Goal: Book appointment/travel/reservation

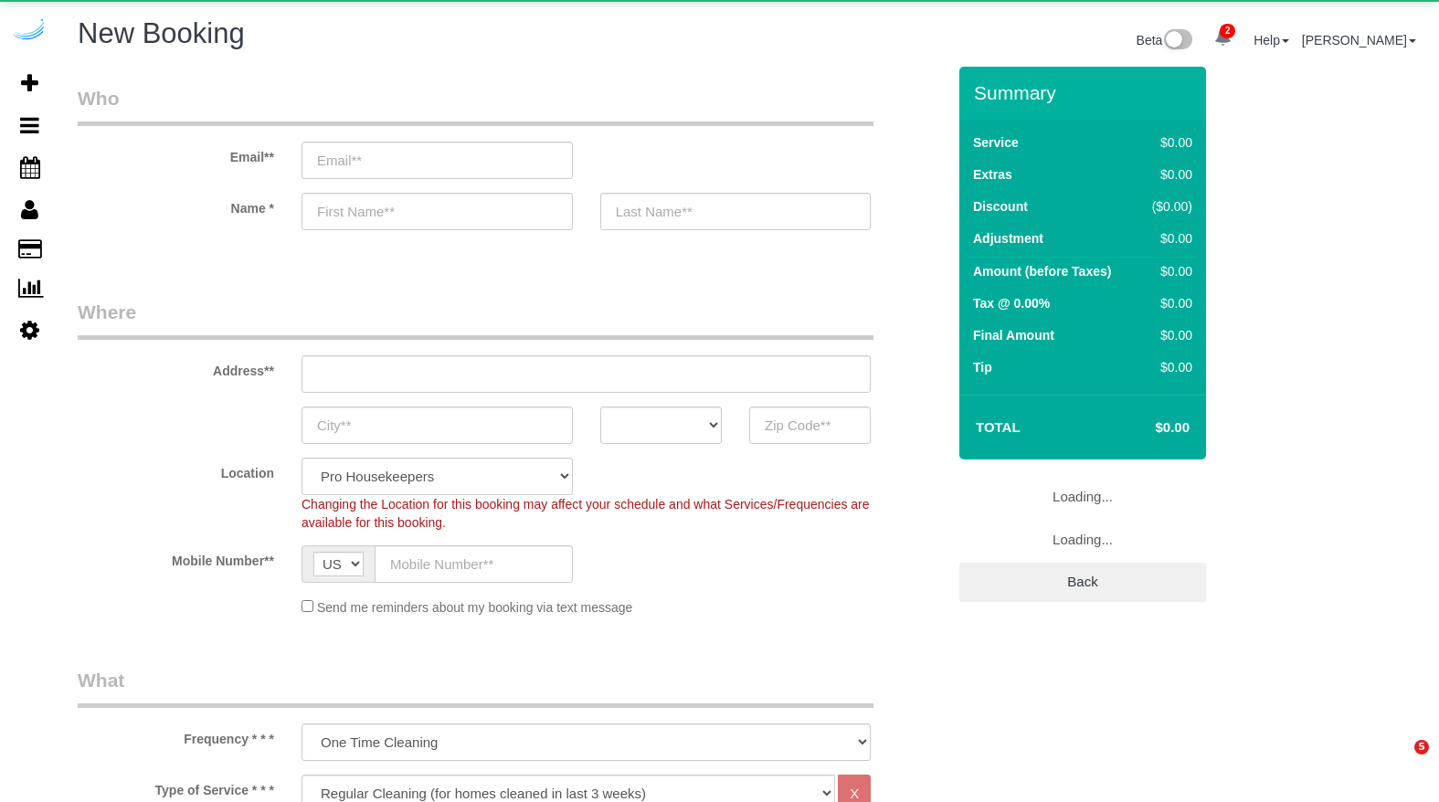
select select "4"
select select "number:9"
select select "object:966"
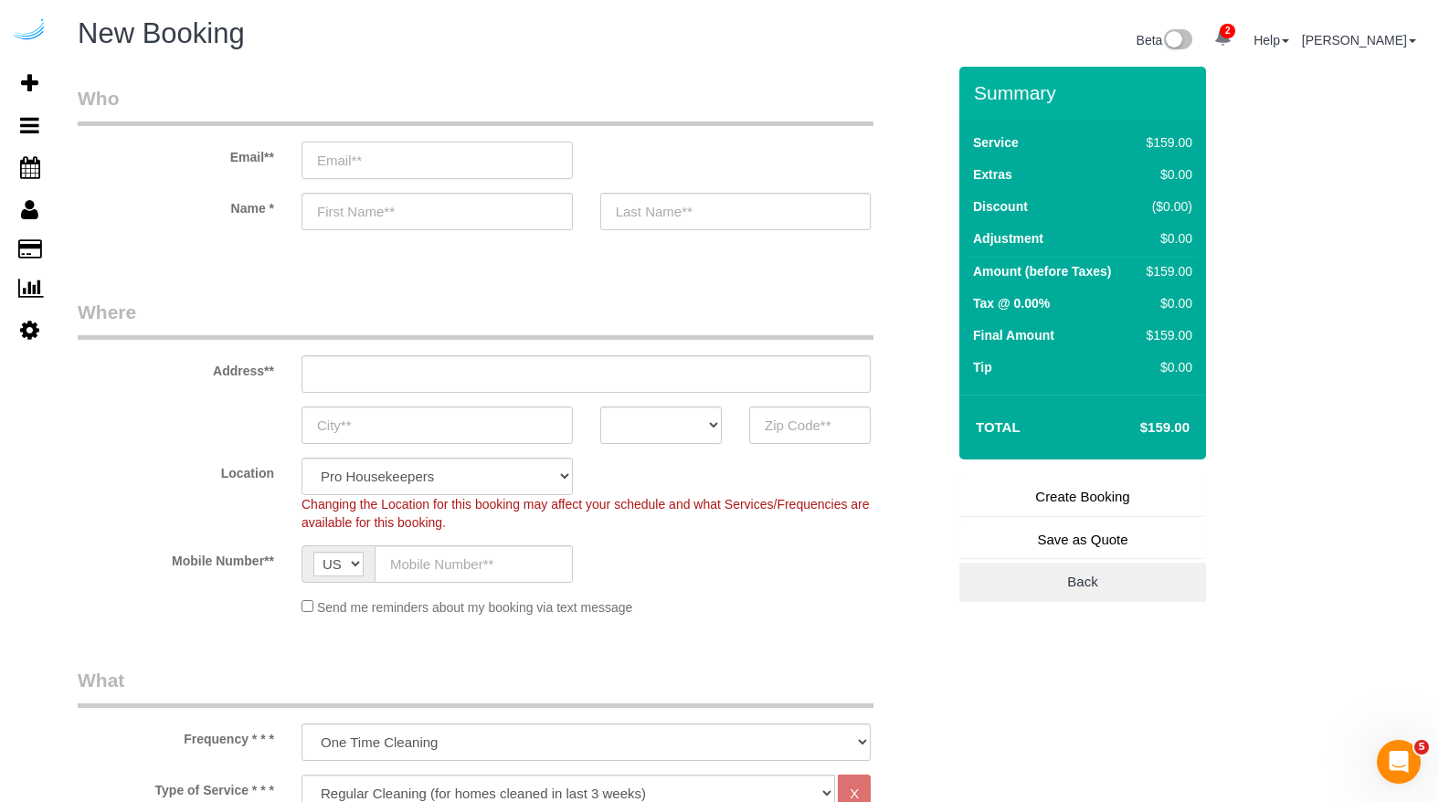
click at [376, 164] on input "email" at bounding box center [437, 160] width 271 height 37
type input "i"
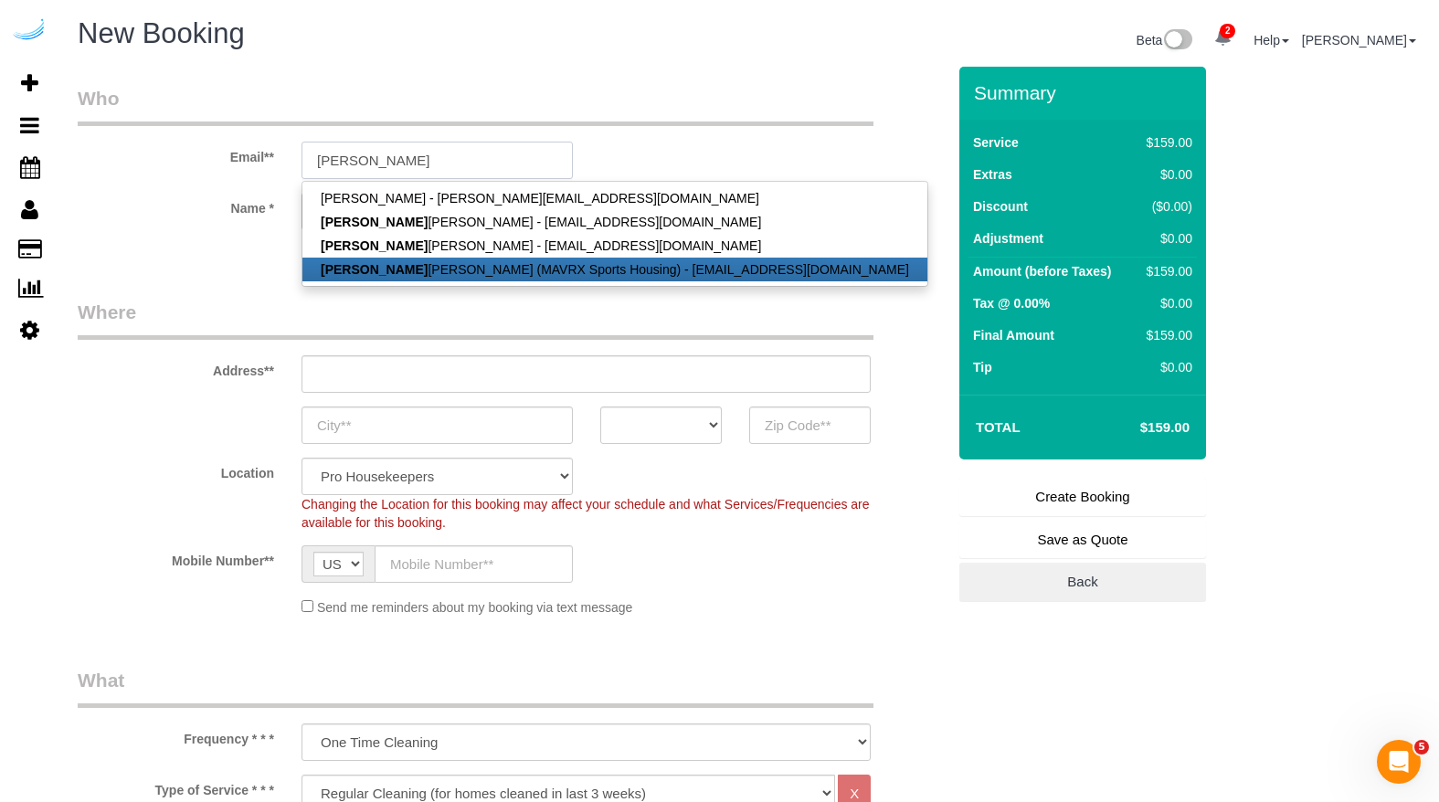
type input "[EMAIL_ADDRESS][DOMAIN_NAME]"
type input "[PERSON_NAME]"
type input "[PHONE_NUMBER]"
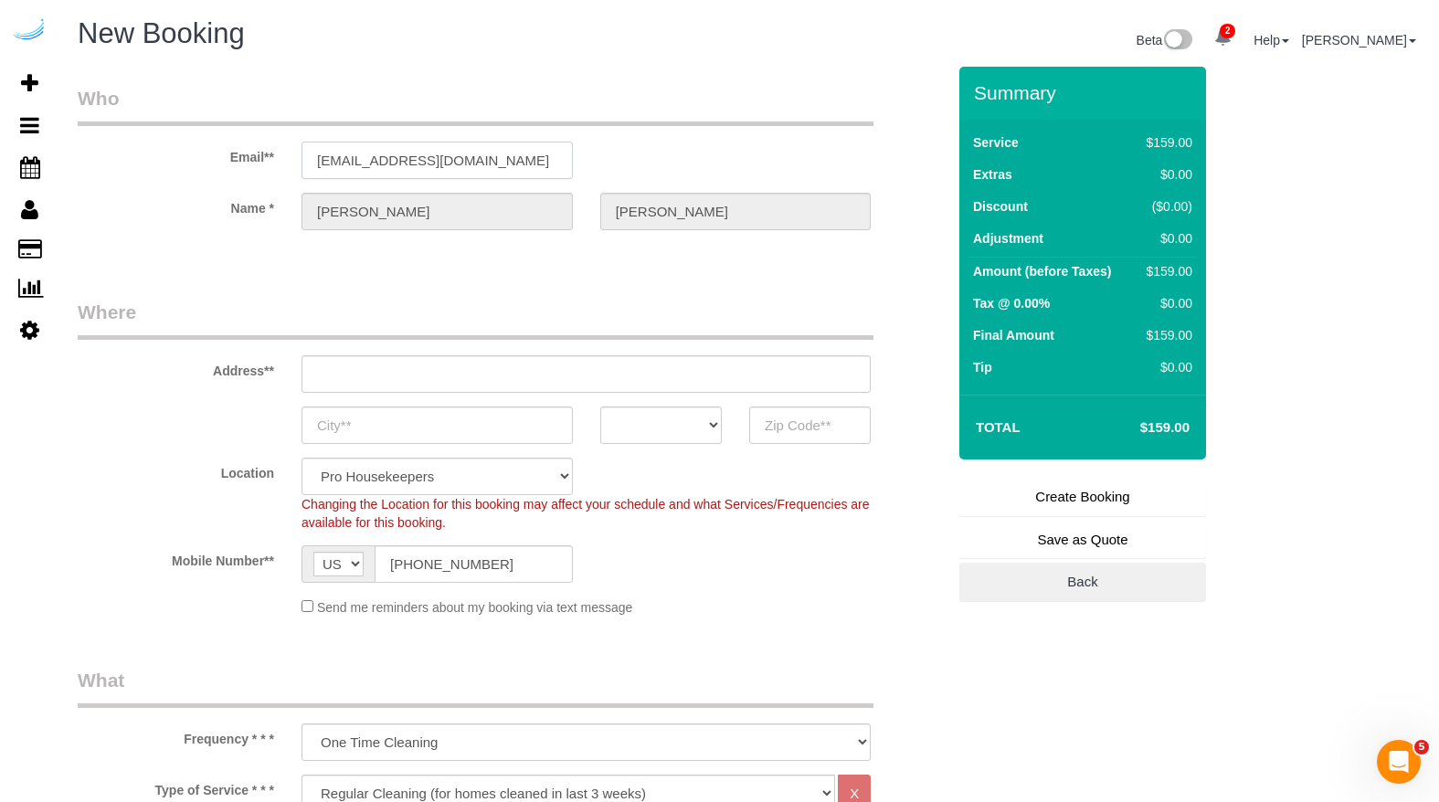
type input "[STREET_ADDRESS]"
type input "Phoenix"
select select "AZ"
type input "85014"
select select "21"
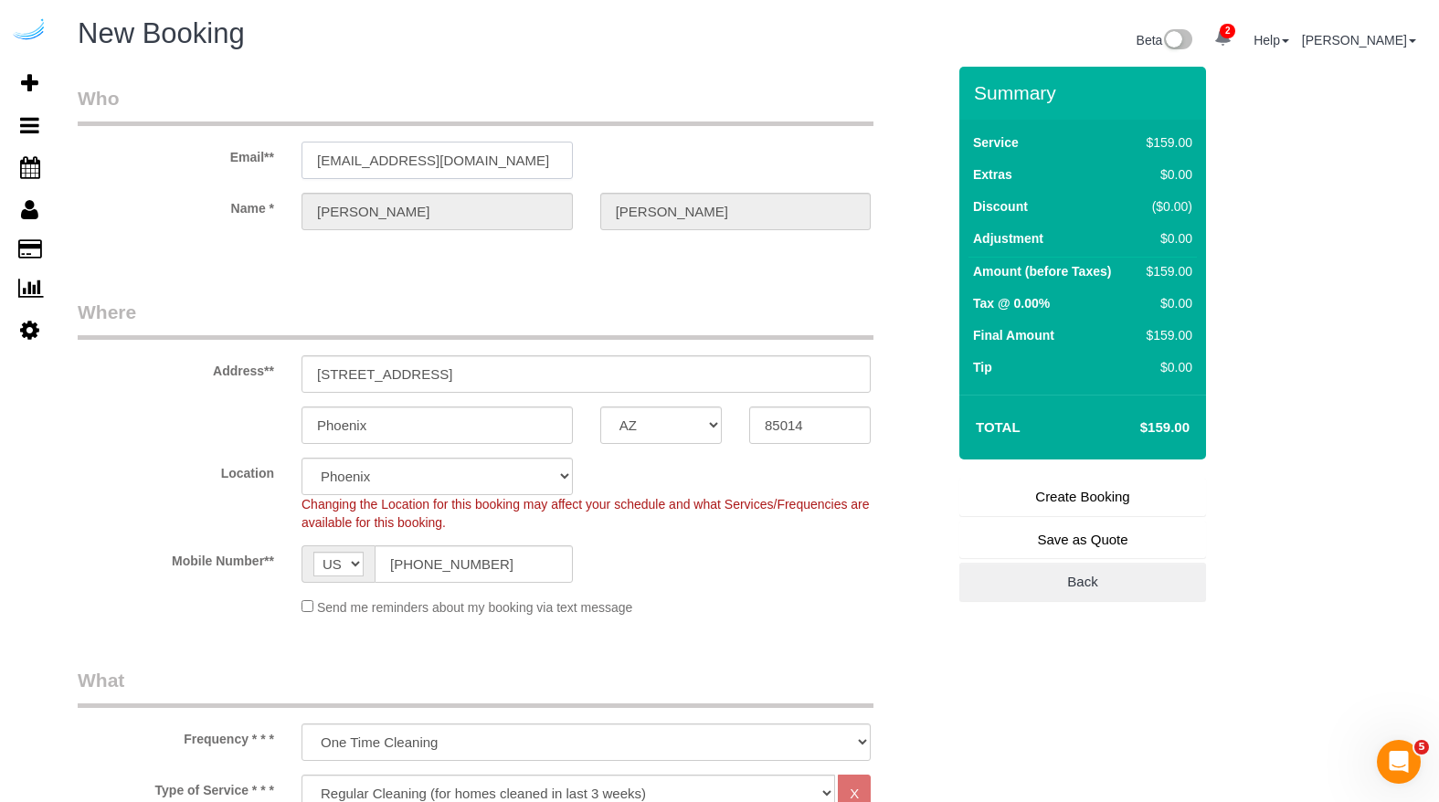
select select "object:1504"
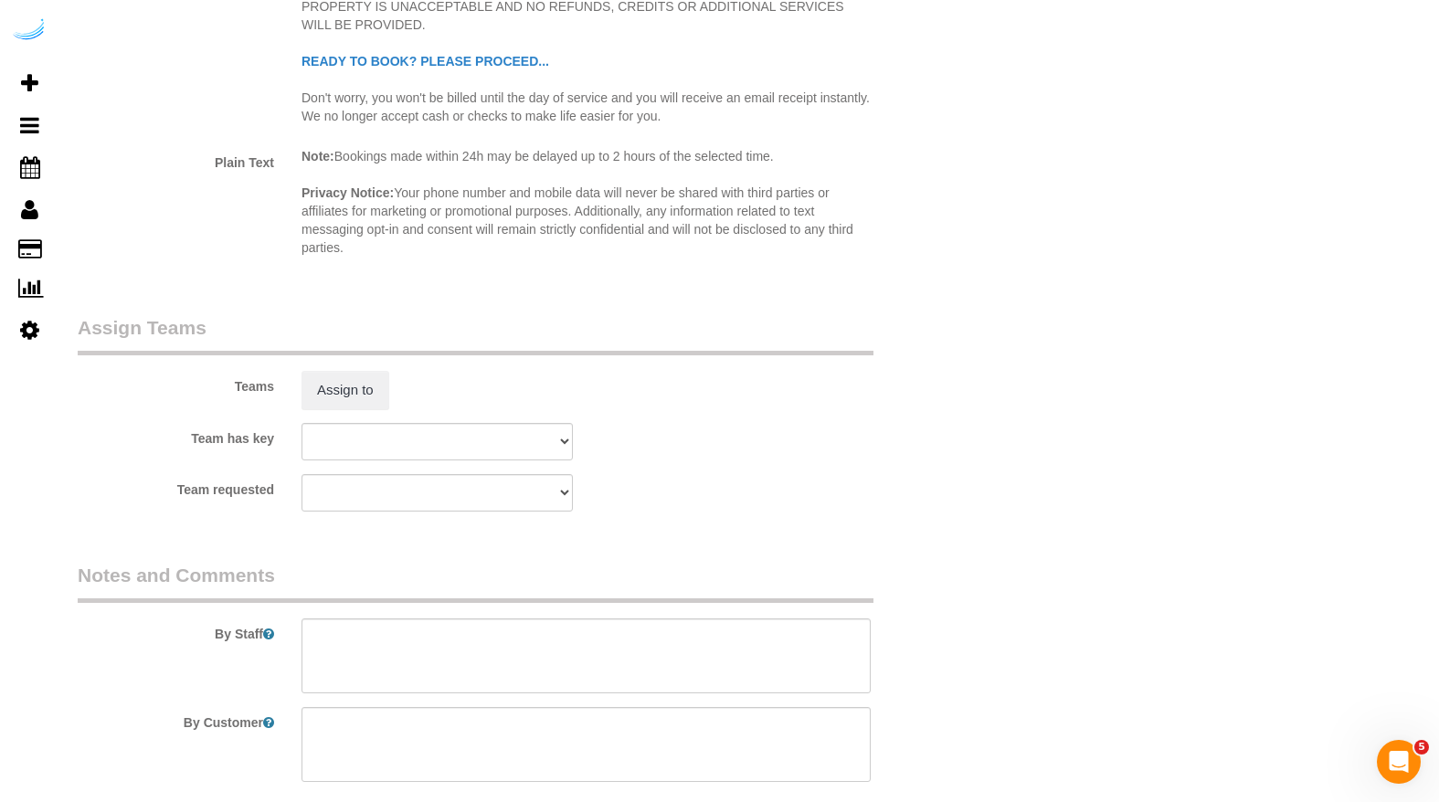
scroll to position [3151, 0]
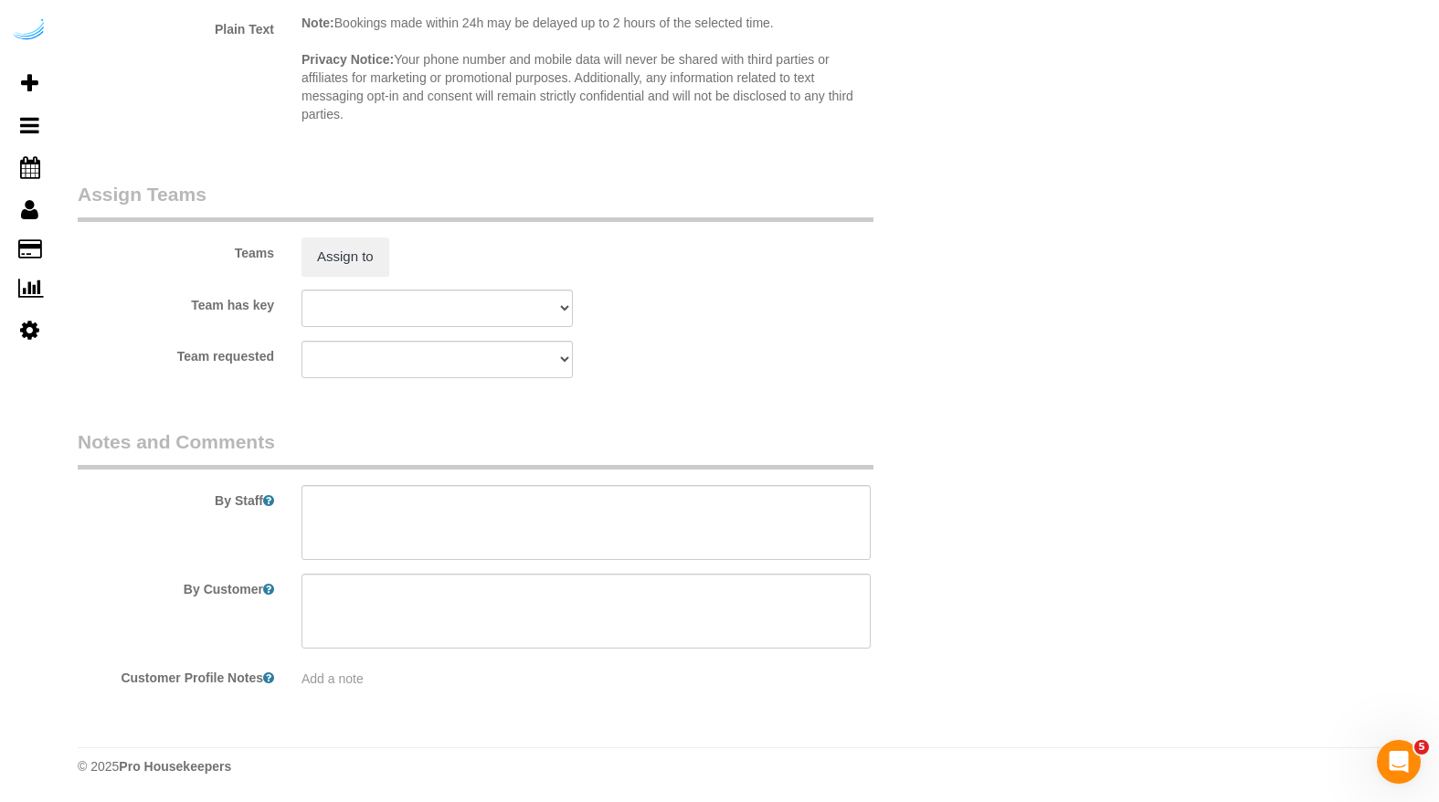
type input "[EMAIL_ADDRESS][DOMAIN_NAME]"
click at [383, 502] on textarea at bounding box center [586, 522] width 569 height 75
paste textarea "Move in inspection The Yard S759 Move in inspection and New set up. Create Key …"
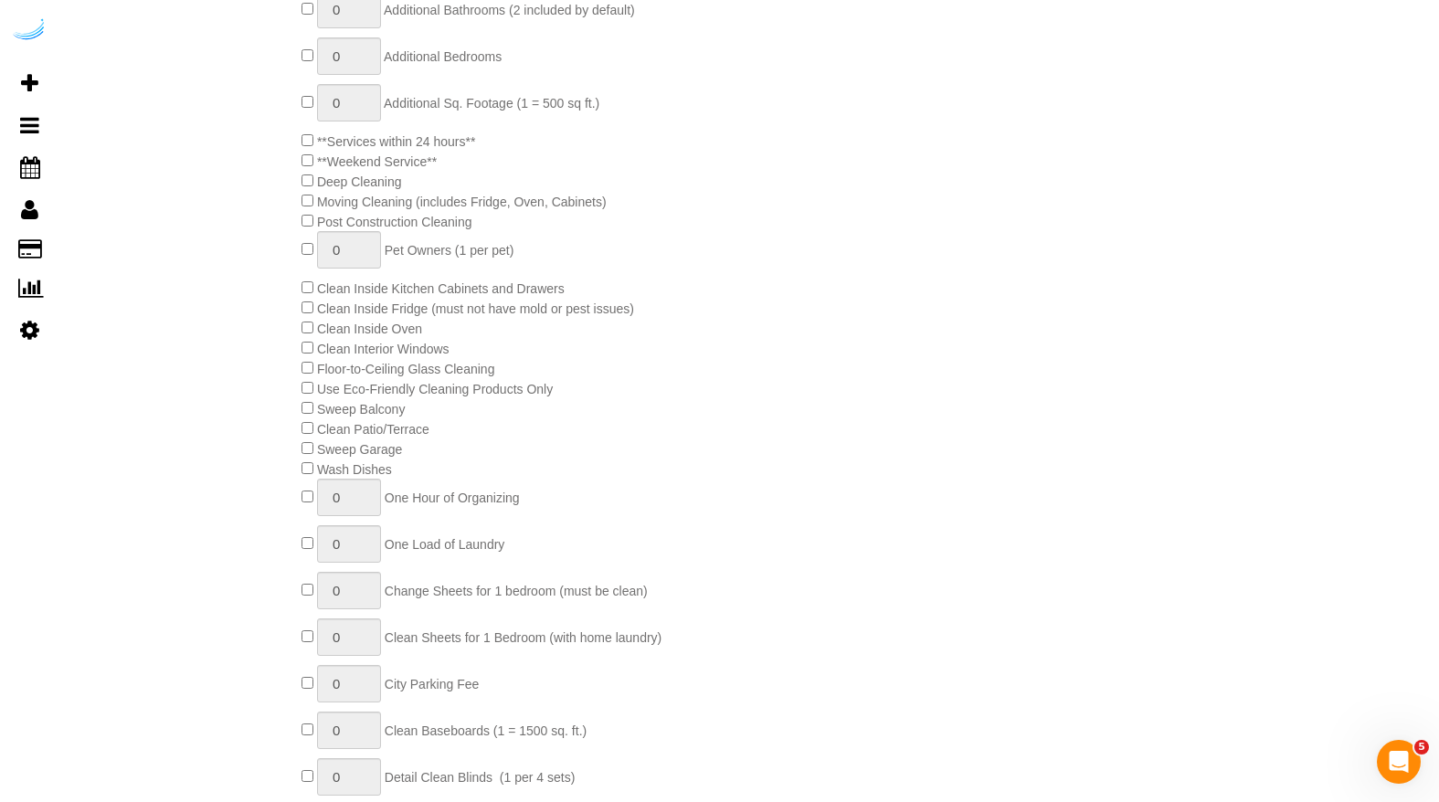
scroll to position [458, 0]
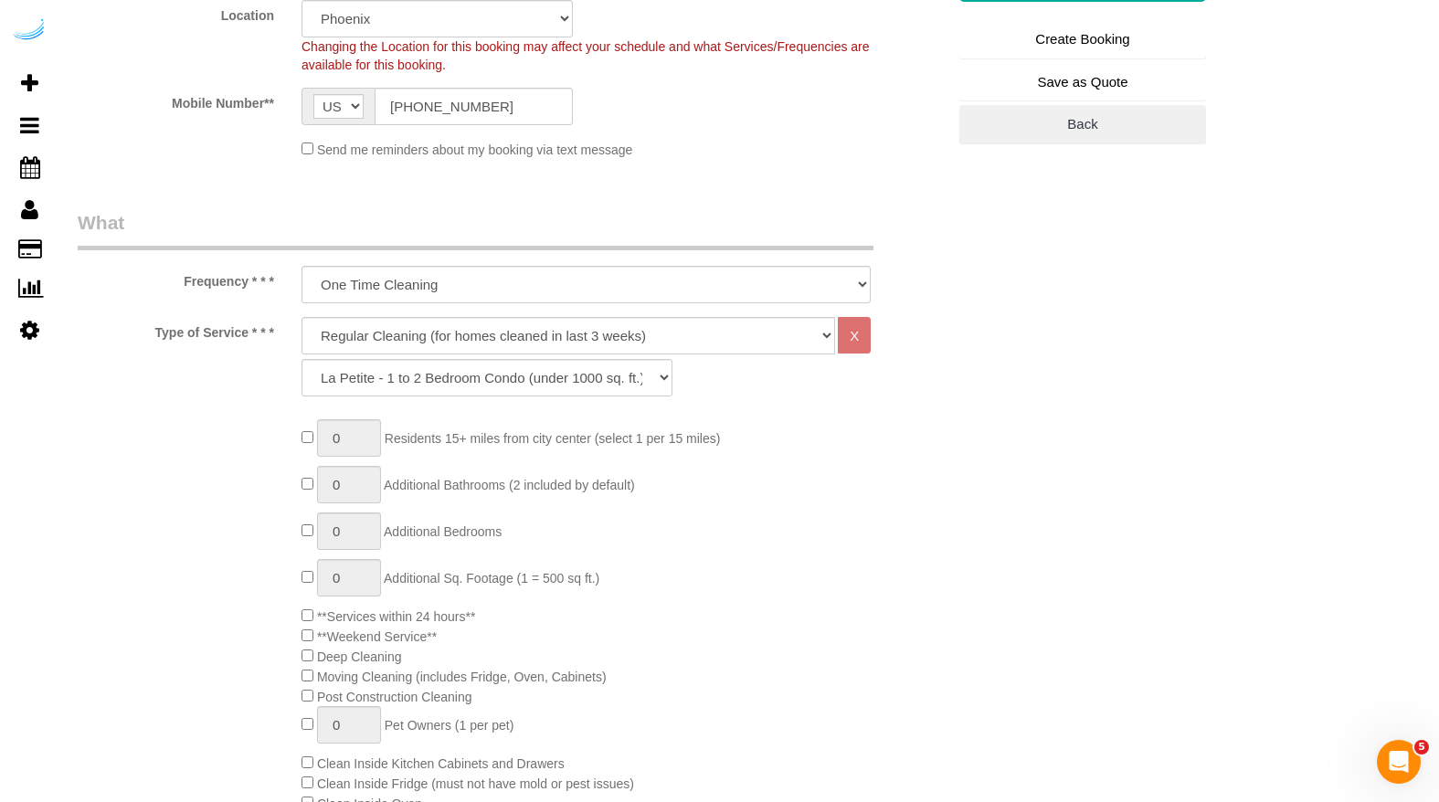
type textarea "Move in inspection The Yard S759 Move in inspection and New set up. Create Key …"
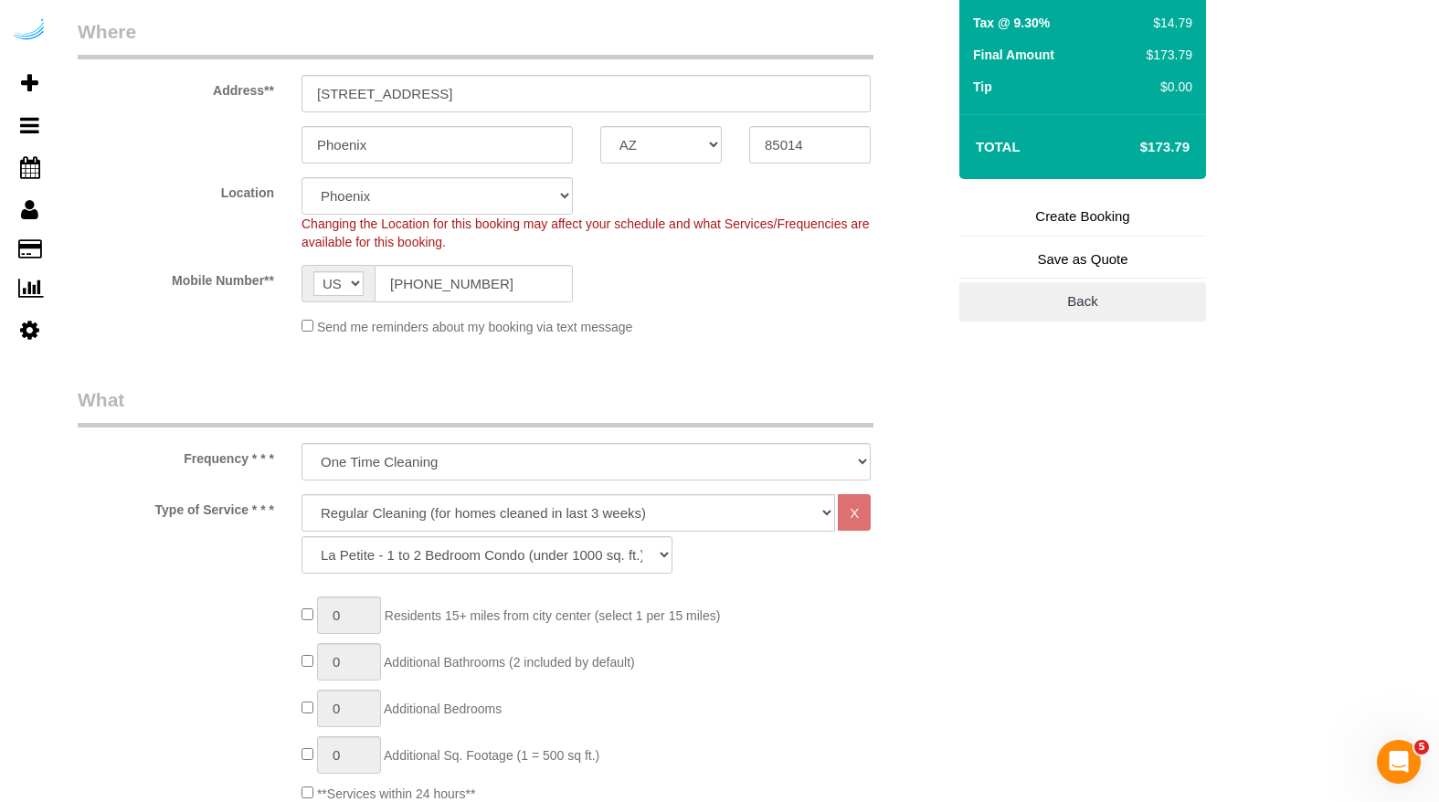
scroll to position [278, 0]
click at [476, 84] on input "[STREET_ADDRESS]" at bounding box center [586, 96] width 569 height 37
paste input "[STREET_ADDRESS]"
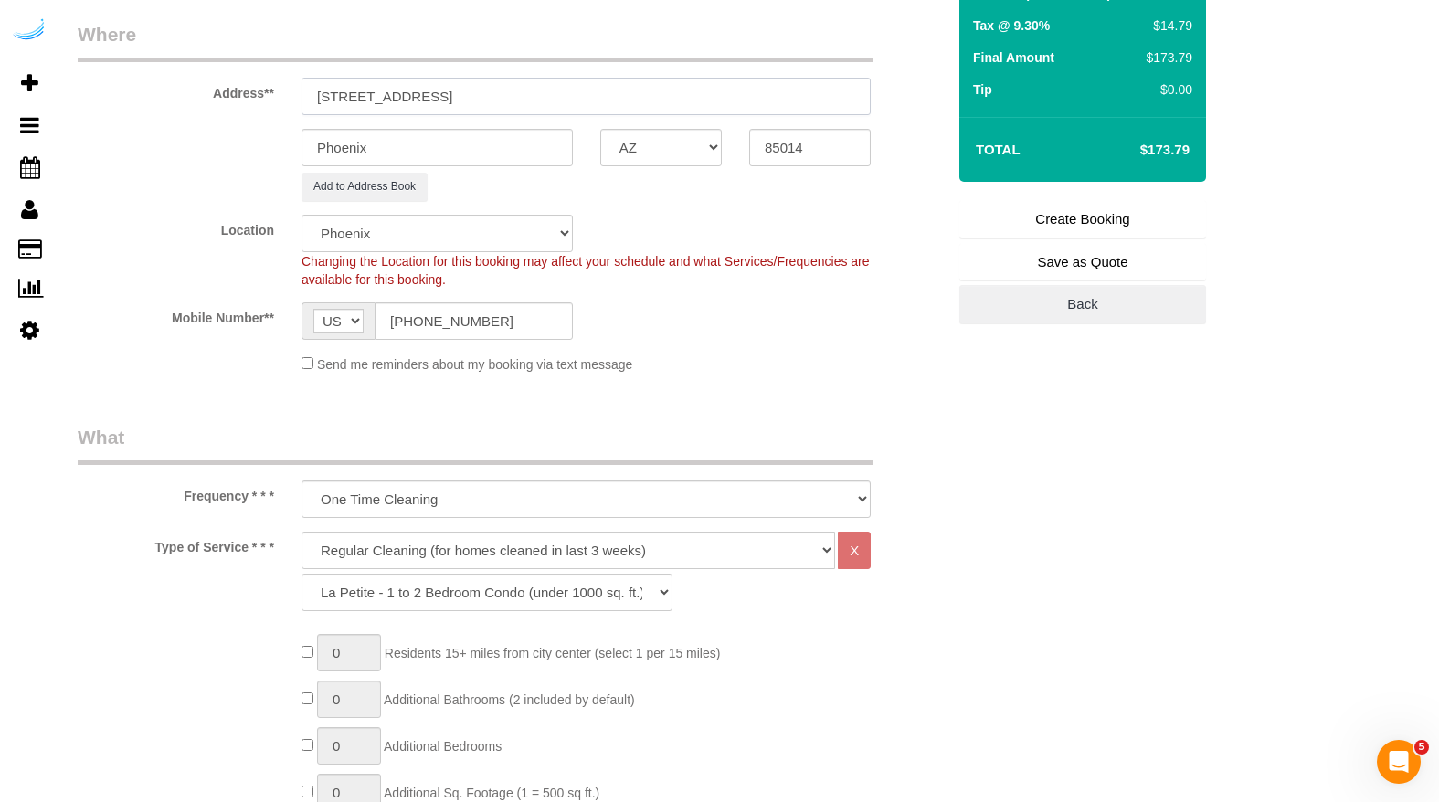
type input "[STREET_ADDRESS]"
click at [427, 156] on input "Phoenix" at bounding box center [437, 147] width 271 height 37
type input "orlando"
click at [662, 177] on div "Add to Address Book" at bounding box center [586, 187] width 597 height 28
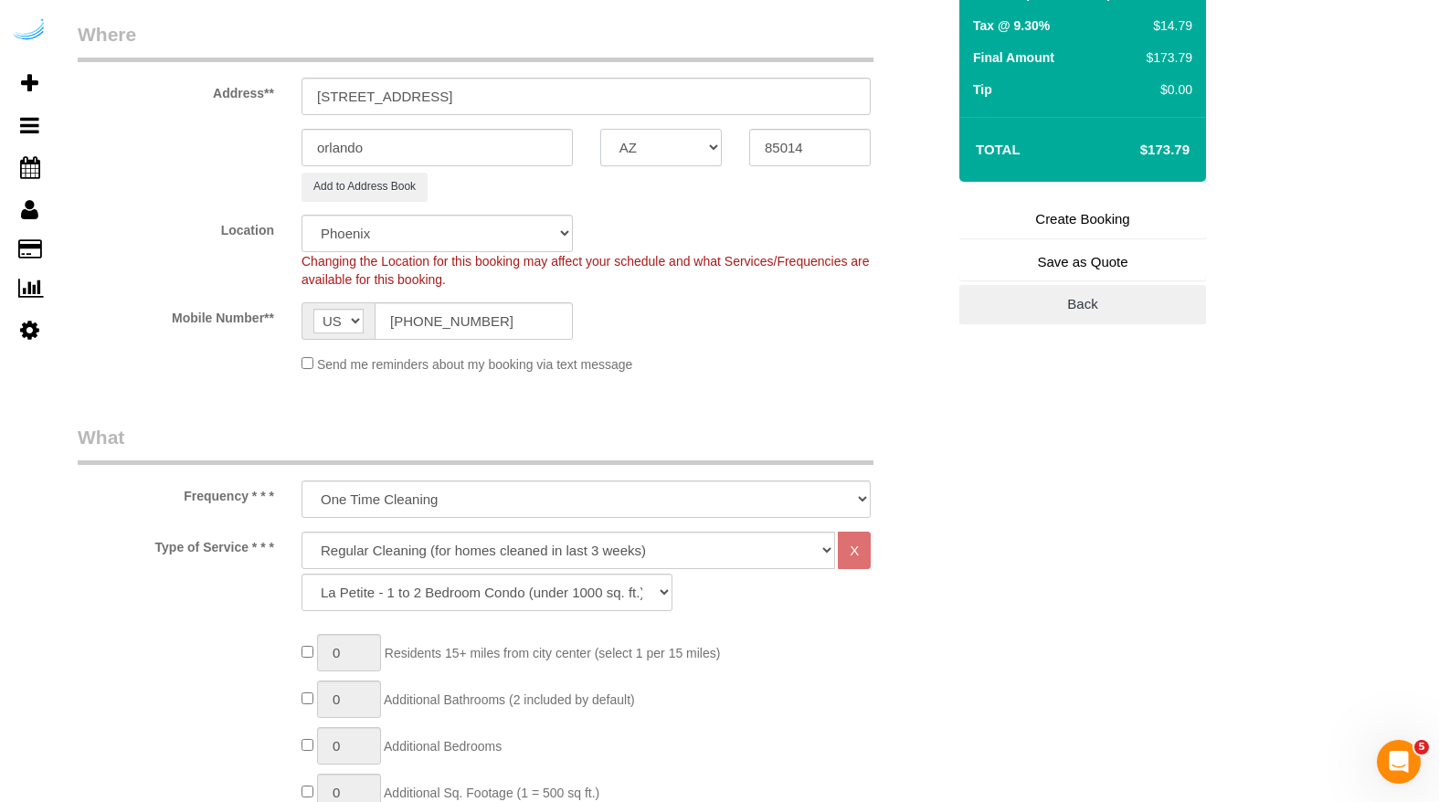
click at [671, 154] on select "AK AL AR AZ CA CO CT DC DE [GEOGRAPHIC_DATA] [GEOGRAPHIC_DATA] HI IA ID IL IN K…" at bounding box center [661, 147] width 122 height 37
click at [658, 136] on select "AK AL AR AZ CA CO CT DC DE [GEOGRAPHIC_DATA] [GEOGRAPHIC_DATA] HI IA ID IL IN K…" at bounding box center [661, 147] width 122 height 37
click at [490, 149] on input "orlando" at bounding box center [437, 147] width 271 height 37
click at [808, 159] on input "85014" at bounding box center [810, 147] width 122 height 37
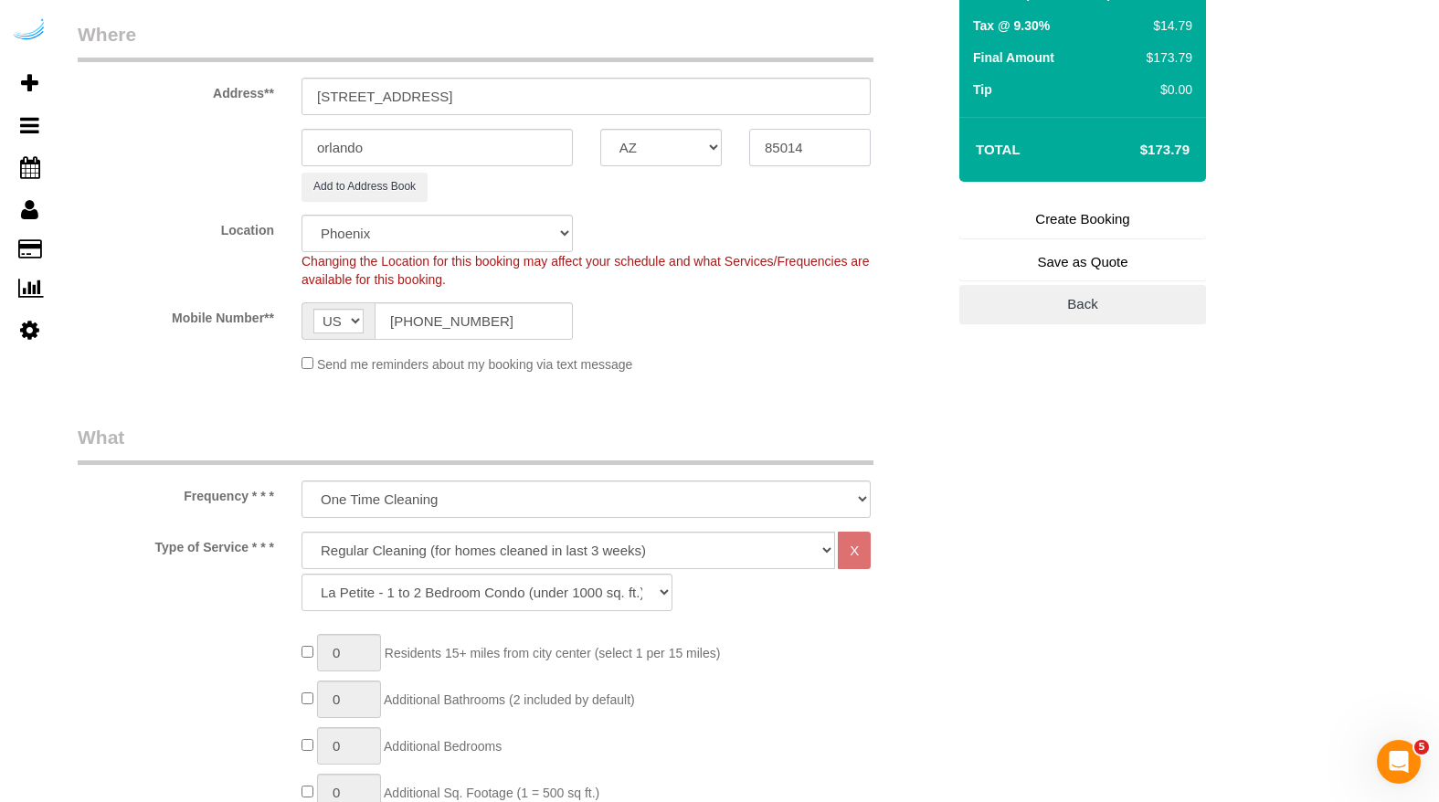
click at [808, 159] on input "85014" at bounding box center [810, 147] width 122 height 37
paste input "32803"
type input "32803"
click at [693, 205] on fieldset "Where Address** [STREET_ADDRESS] [GEOGRAPHIC_DATA] AK AL AR AZ CA CO CT DC DE […" at bounding box center [512, 204] width 868 height 366
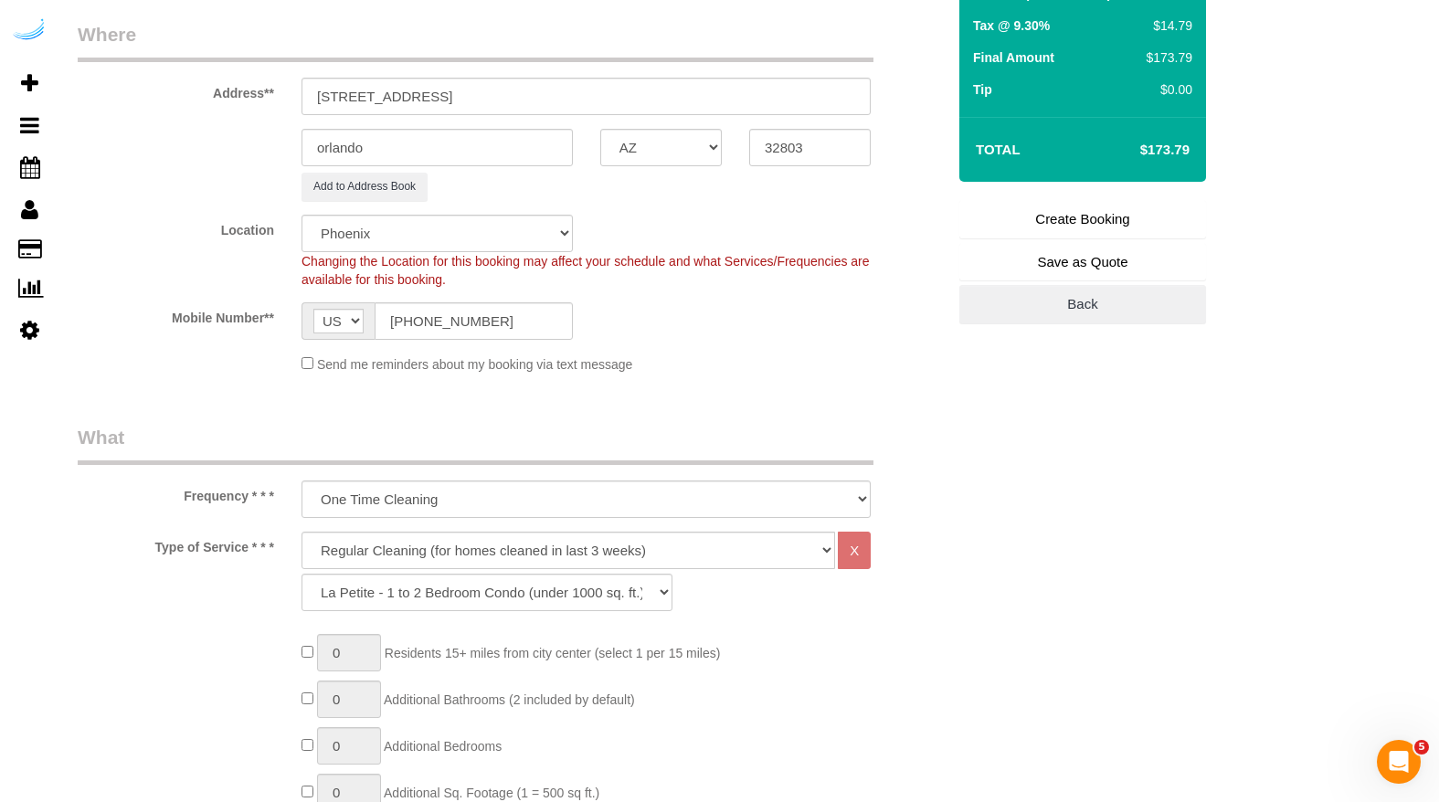
select select "20"
select select "object:1542"
click at [695, 153] on select "AK AL AR AZ CA CO CT DC DE [GEOGRAPHIC_DATA] [GEOGRAPHIC_DATA] HI IA ID IL IN K…" at bounding box center [661, 147] width 122 height 37
select select "FL"
click at [600, 129] on select "AK AL AR AZ CA CO CT DC DE [GEOGRAPHIC_DATA] [GEOGRAPHIC_DATA] HI IA ID IL IN K…" at bounding box center [661, 147] width 122 height 37
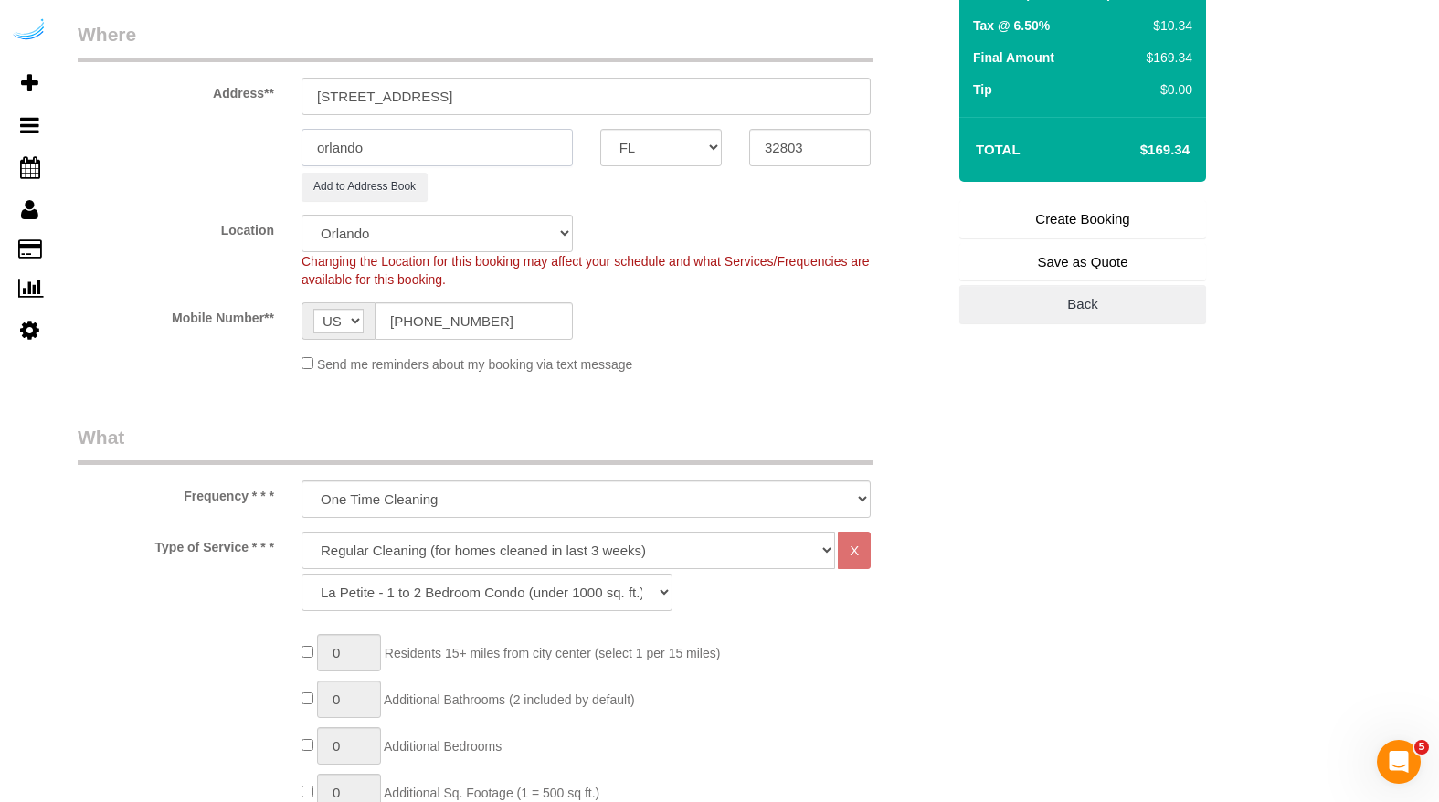
click at [329, 146] on input "orlando" at bounding box center [437, 147] width 271 height 37
click at [324, 143] on input "orlando" at bounding box center [437, 147] width 271 height 37
type input "Orlando"
click at [628, 215] on div "Location Pro Housekeepers [GEOGRAPHIC_DATA] [GEOGRAPHIC_DATA] [GEOGRAPHIC_DATA]…" at bounding box center [511, 252] width 895 height 74
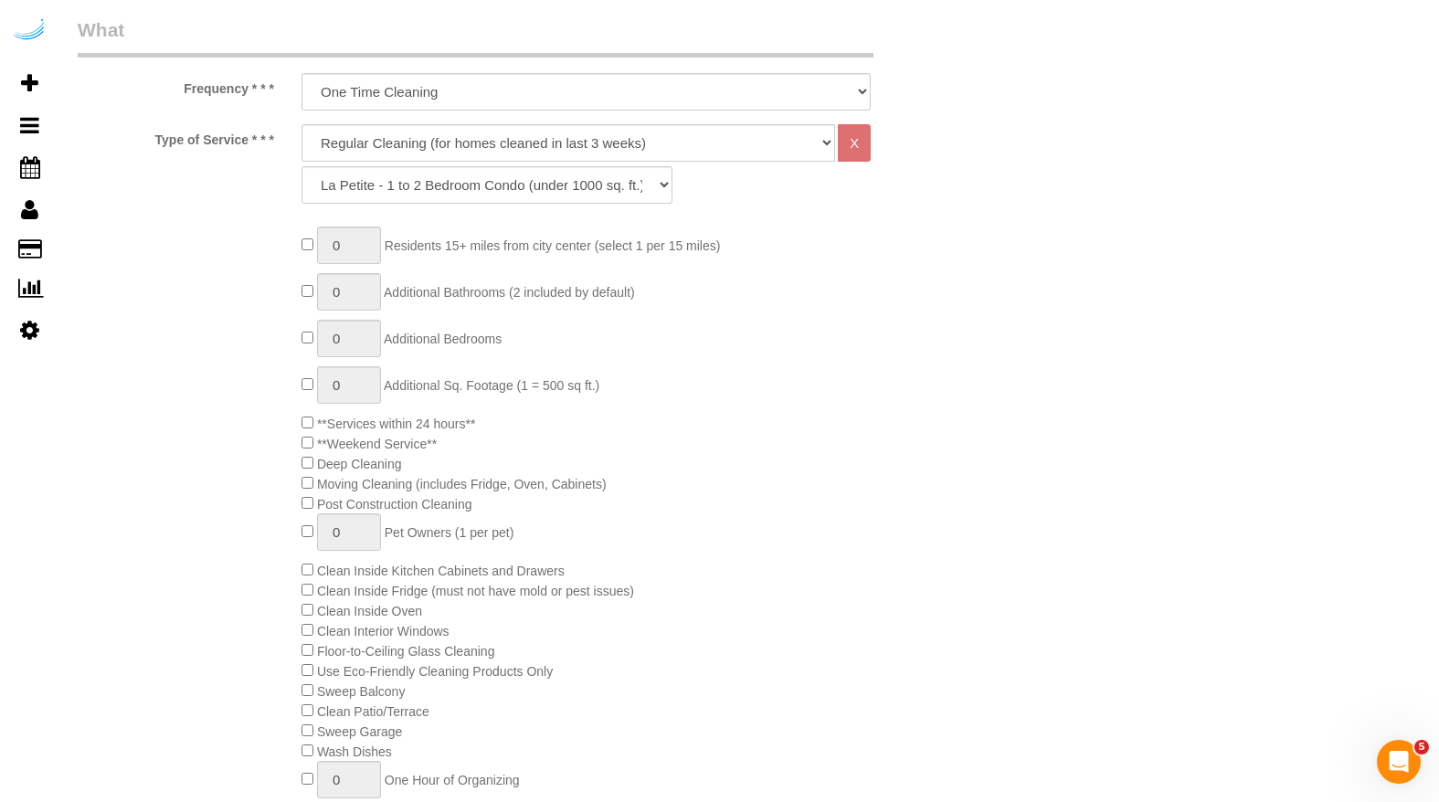
scroll to position [686, 0]
click at [752, 92] on select "One Time Cleaning Weekly Cleaning (20%) - 20.00% (0% for the First Booking) Eve…" at bounding box center [586, 90] width 569 height 37
click at [302, 72] on select "One Time Cleaning Weekly Cleaning (20%) - 20.00% (0% for the First Booking) Eve…" at bounding box center [586, 90] width 569 height 37
click at [652, 177] on select "La Petite - 1 to 2 Bedroom Condo (under 1000 sq. ft.) La Petite II - 2 Bedroom …" at bounding box center [487, 183] width 371 height 37
click at [761, 86] on select "One Time Cleaning Weekly Cleaning (20%) - 20.00% (0% for the First Booking) Eve…" at bounding box center [586, 90] width 569 height 37
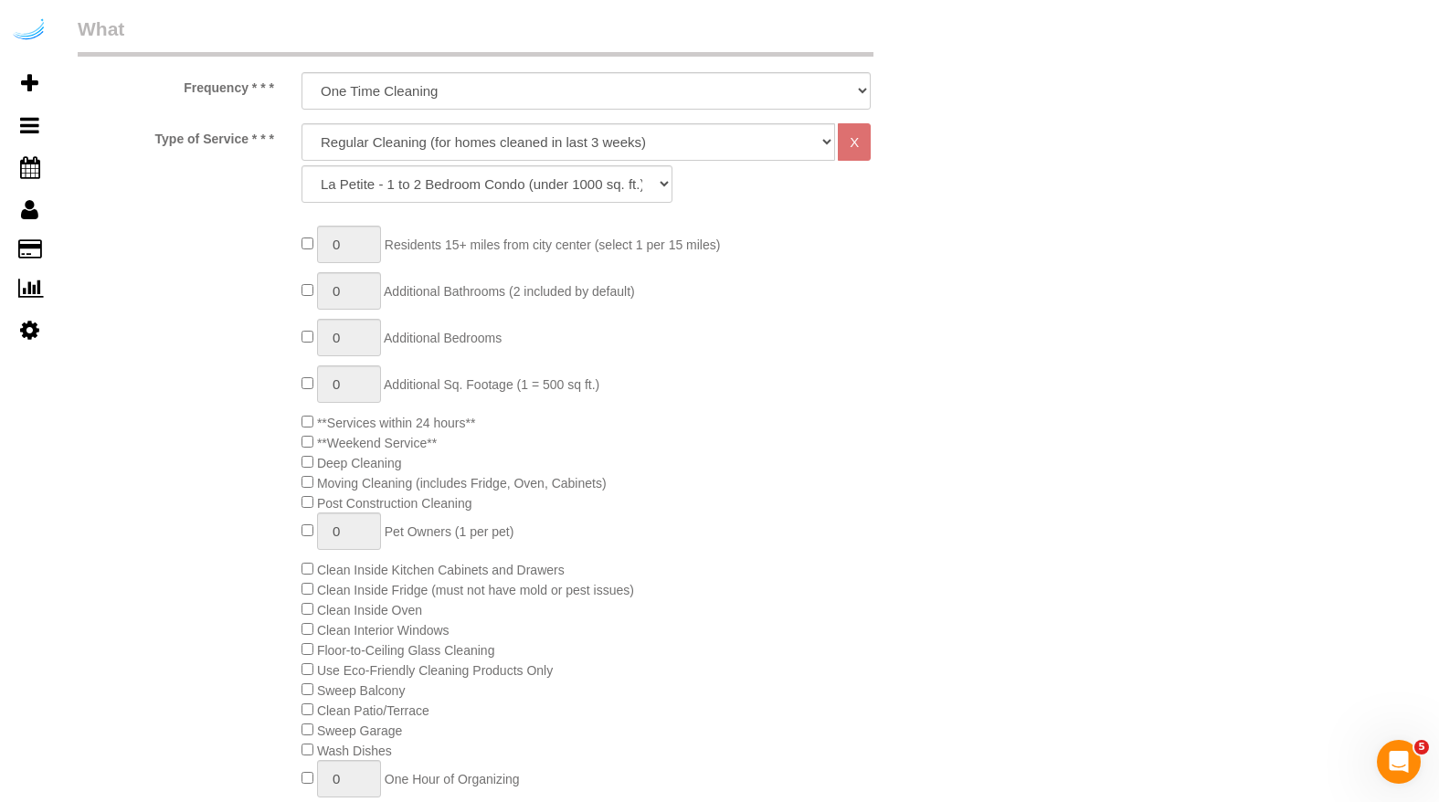
click at [853, 144] on div "X" at bounding box center [853, 141] width 36 height 37
click at [647, 183] on select "La Petite - 1 to 2 Bedroom Condo (under 1000 sq. ft.) La Petite II - 2 Bedroom …" at bounding box center [487, 183] width 371 height 37
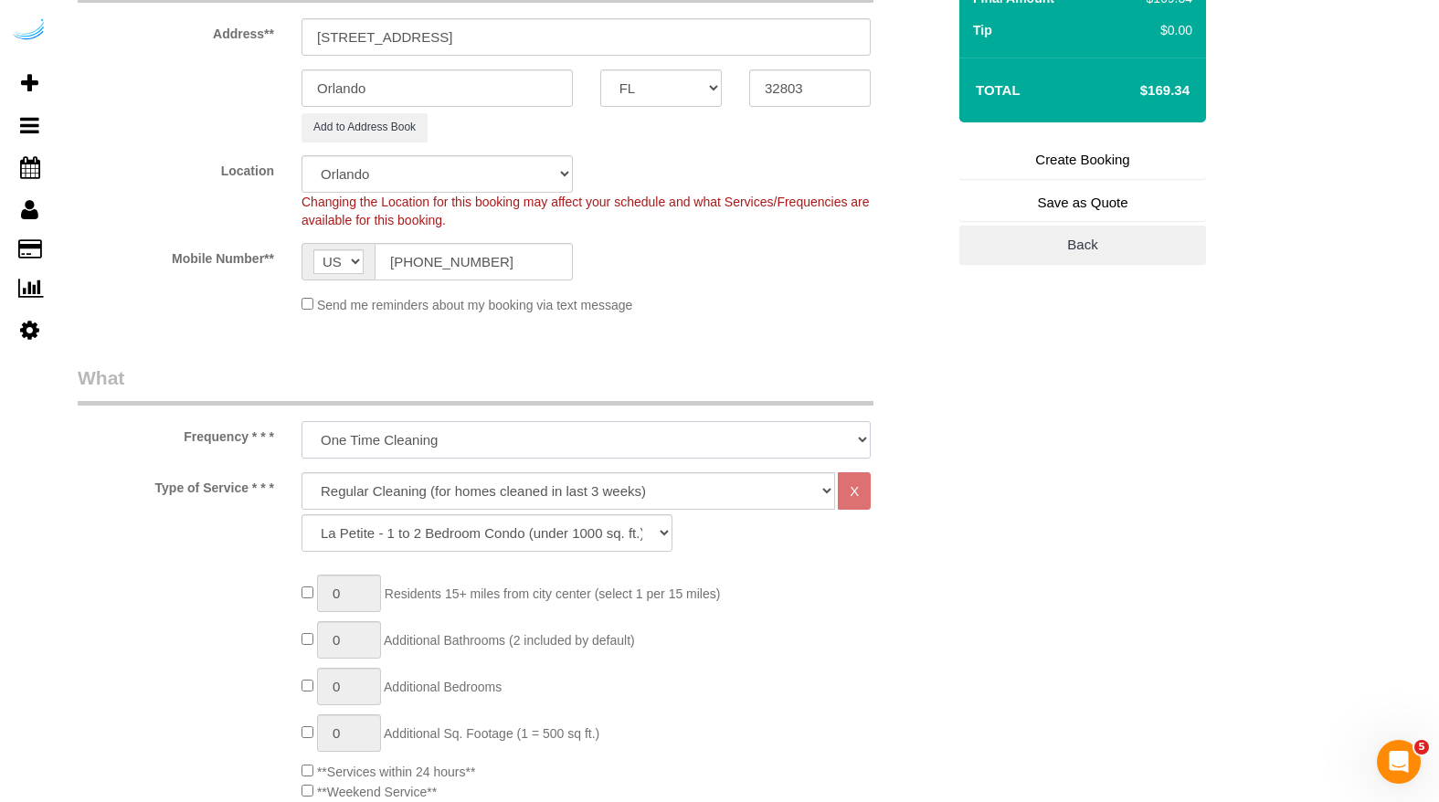
click at [646, 447] on select "One Time Cleaning Weekly Cleaning (20%) - 20.00% (0% for the First Booking) Eve…" at bounding box center [586, 439] width 569 height 37
click at [302, 421] on select "One Time Cleaning Weekly Cleaning (20%) - 20.00% (0% for the First Booking) Eve…" at bounding box center [586, 439] width 569 height 37
click at [630, 476] on select "Deep Cleaning (for homes that have not been cleaned in 3+ weeks) Spruce Regular…" at bounding box center [569, 490] width 534 height 37
select select "117"
click at [302, 472] on select "Deep Cleaning (for homes that have not been cleaned in 3+ weeks) Spruce Regular…" at bounding box center [569, 490] width 534 height 37
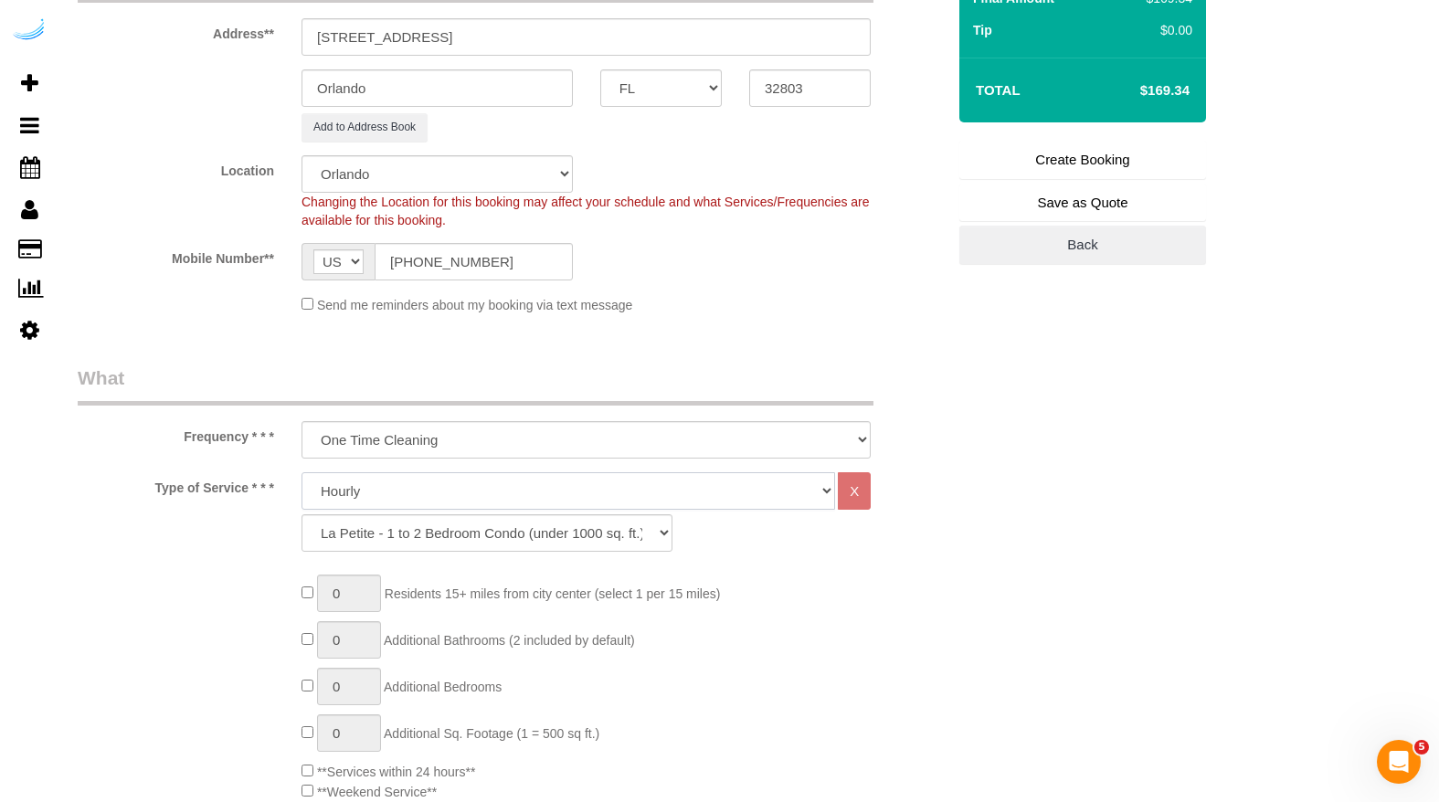
select select "146"
select select "1"
select select "180"
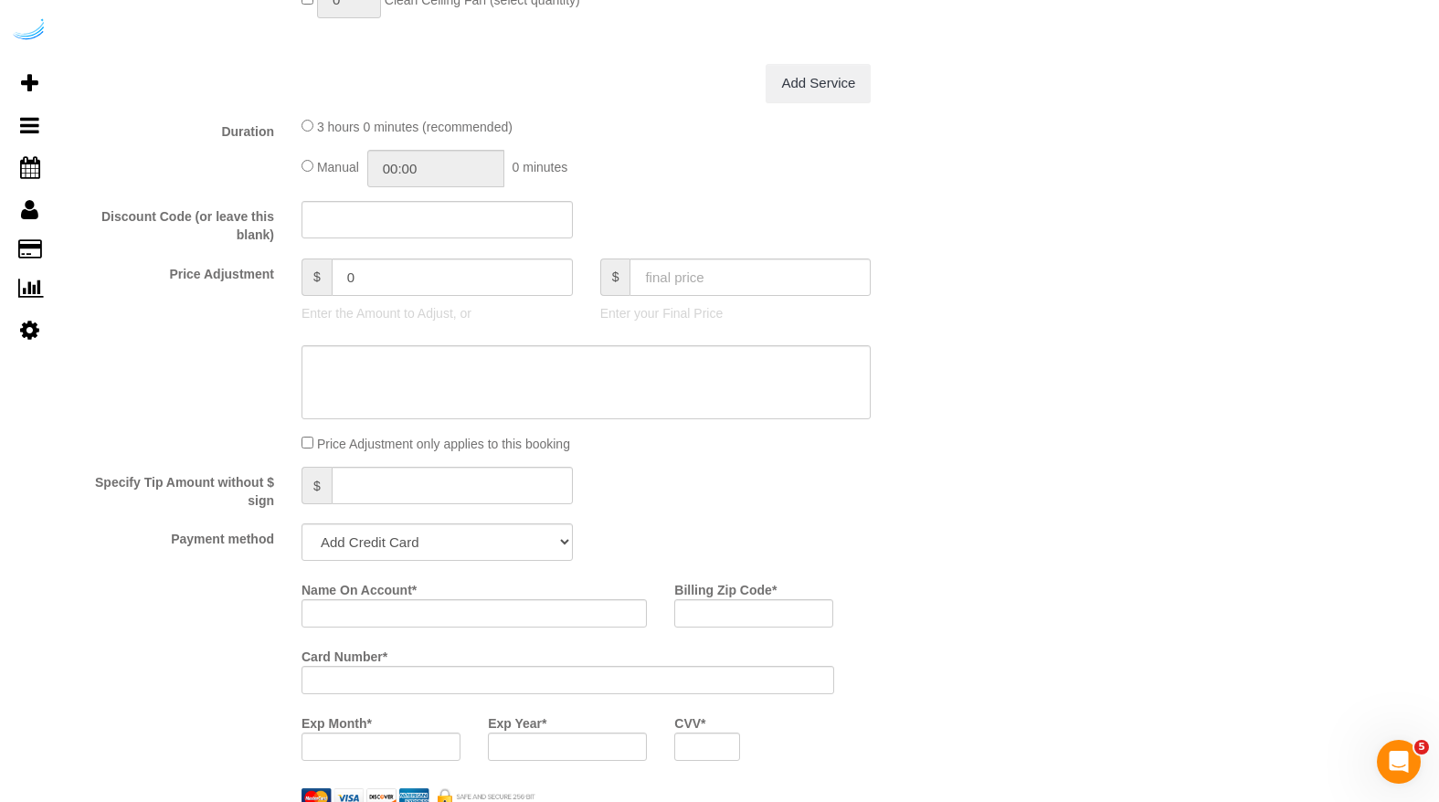
scroll to position [1860, 0]
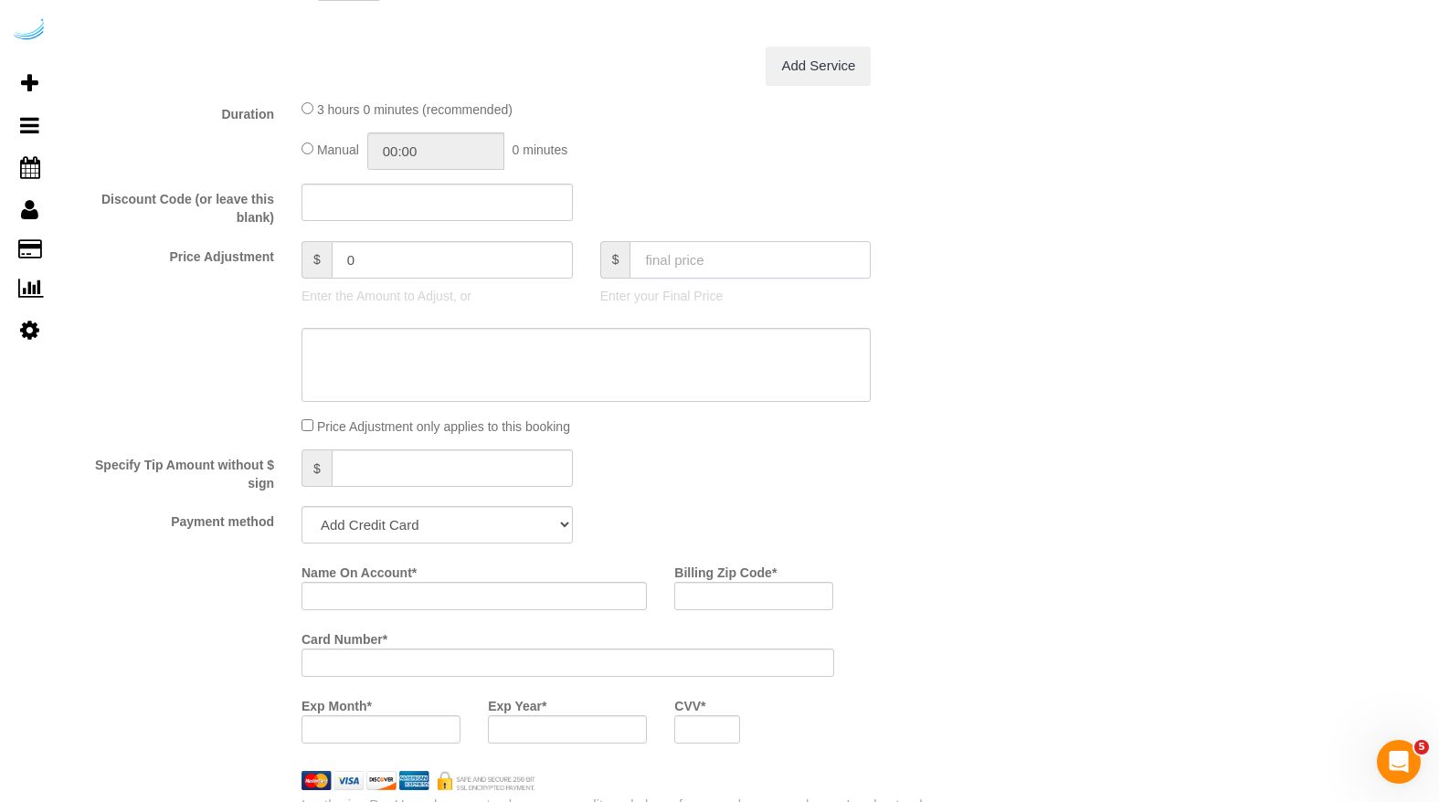
click at [702, 263] on input "text" at bounding box center [750, 259] width 241 height 37
type input "310"
click at [953, 255] on div "Price Adjustment $ 0 Enter the Amount to Adjust, or $ 310 Enter your Final Price" at bounding box center [511, 277] width 895 height 73
type input "141.08"
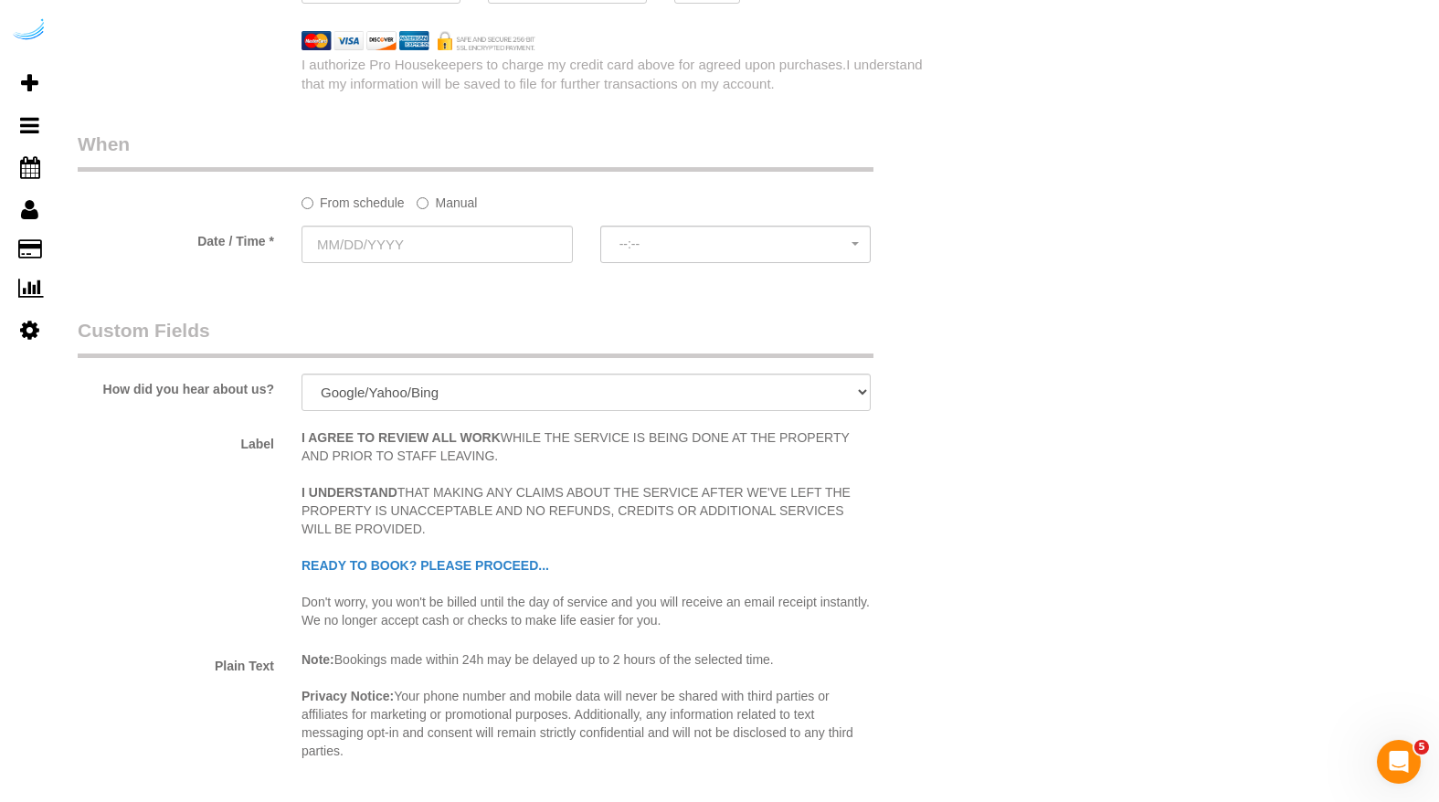
scroll to position [2604, 0]
click at [471, 243] on input "text" at bounding box center [437, 240] width 271 height 37
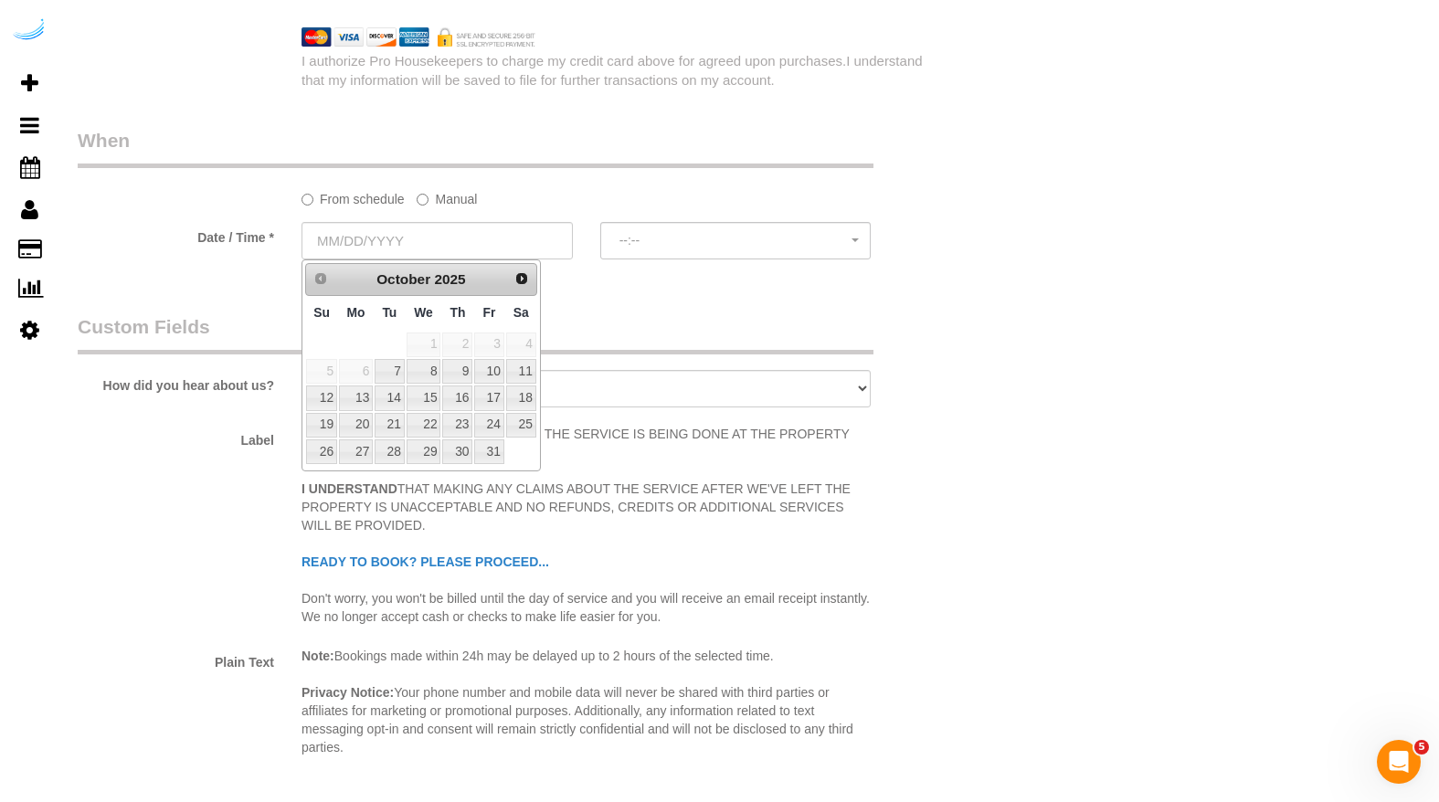
click at [348, 370] on span "6" at bounding box center [356, 371] width 34 height 25
click at [364, 373] on span "6" at bounding box center [356, 371] width 34 height 25
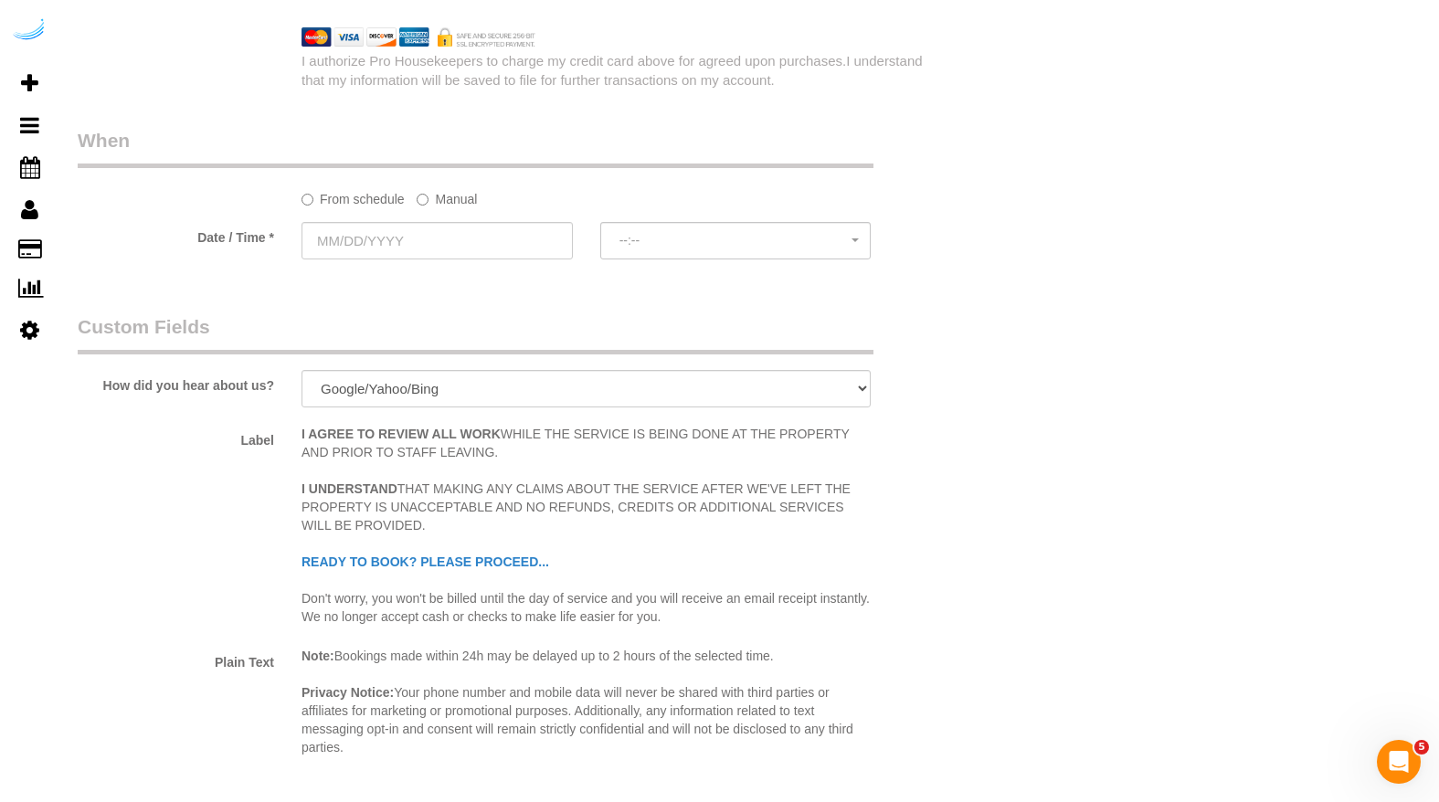
click at [455, 201] on label "Manual" at bounding box center [447, 196] width 60 height 25
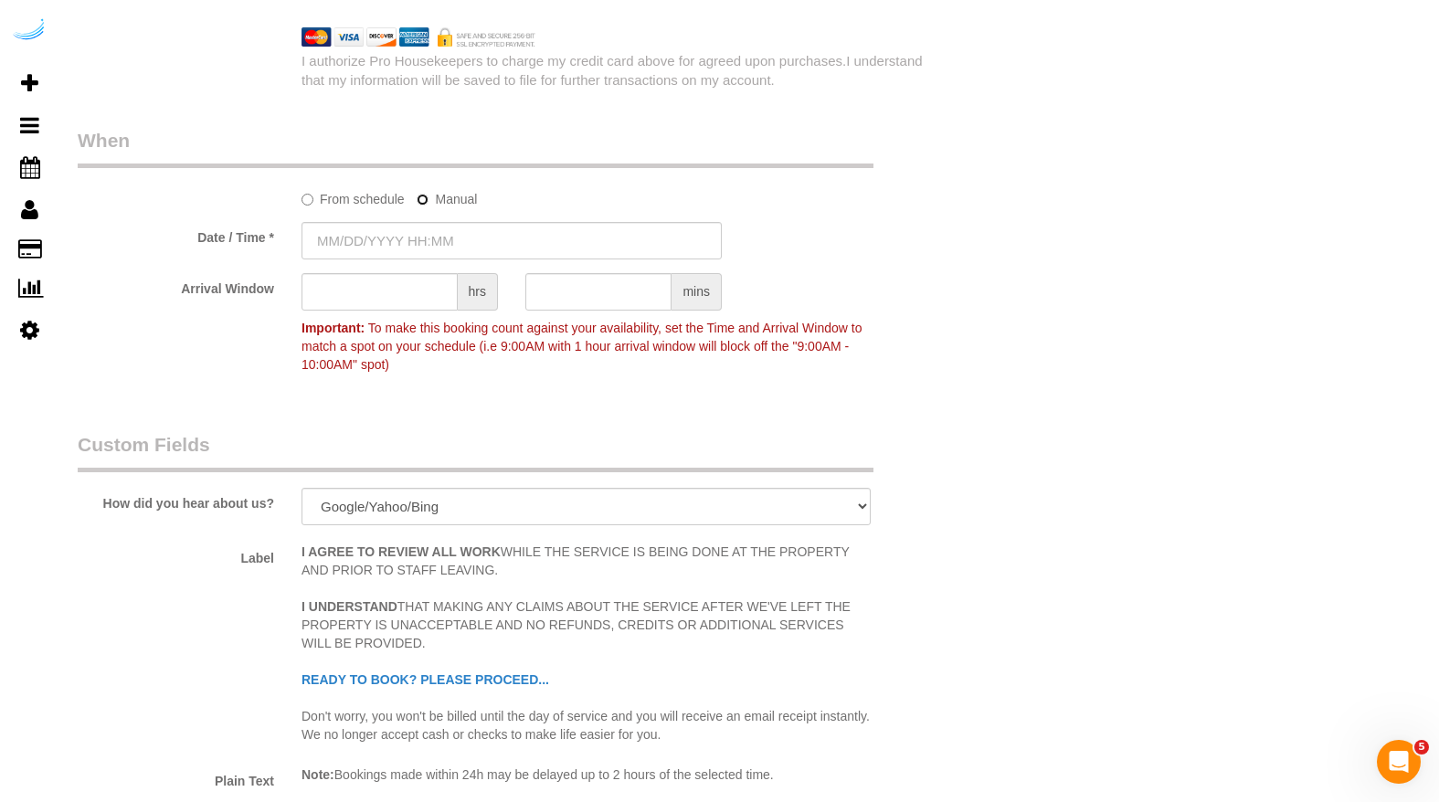
type input "[DATE] 8:00AM"
click at [425, 243] on input "[DATE] 8:00AM" at bounding box center [512, 240] width 420 height 37
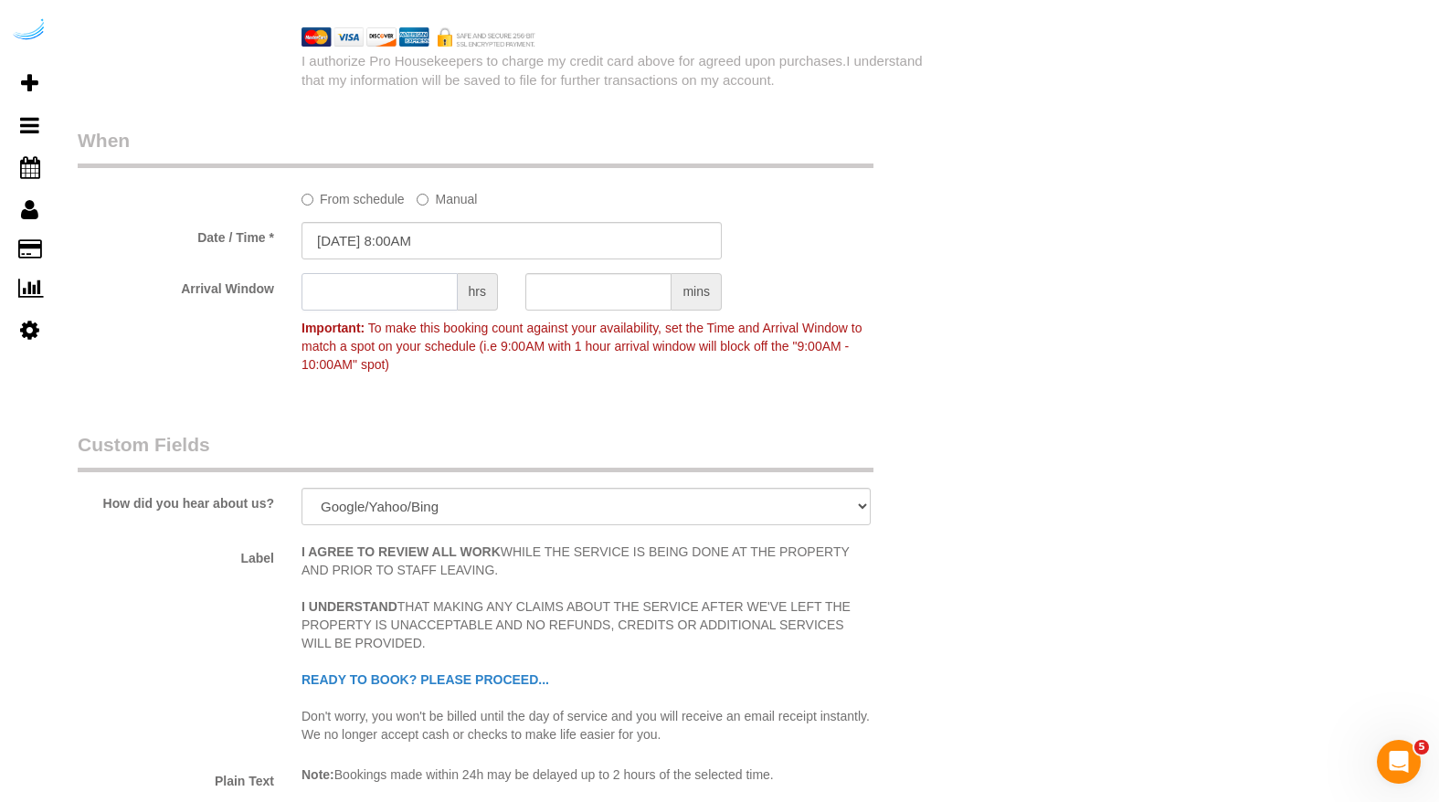
click at [445, 295] on input "text" at bounding box center [380, 291] width 156 height 37
type input "2"
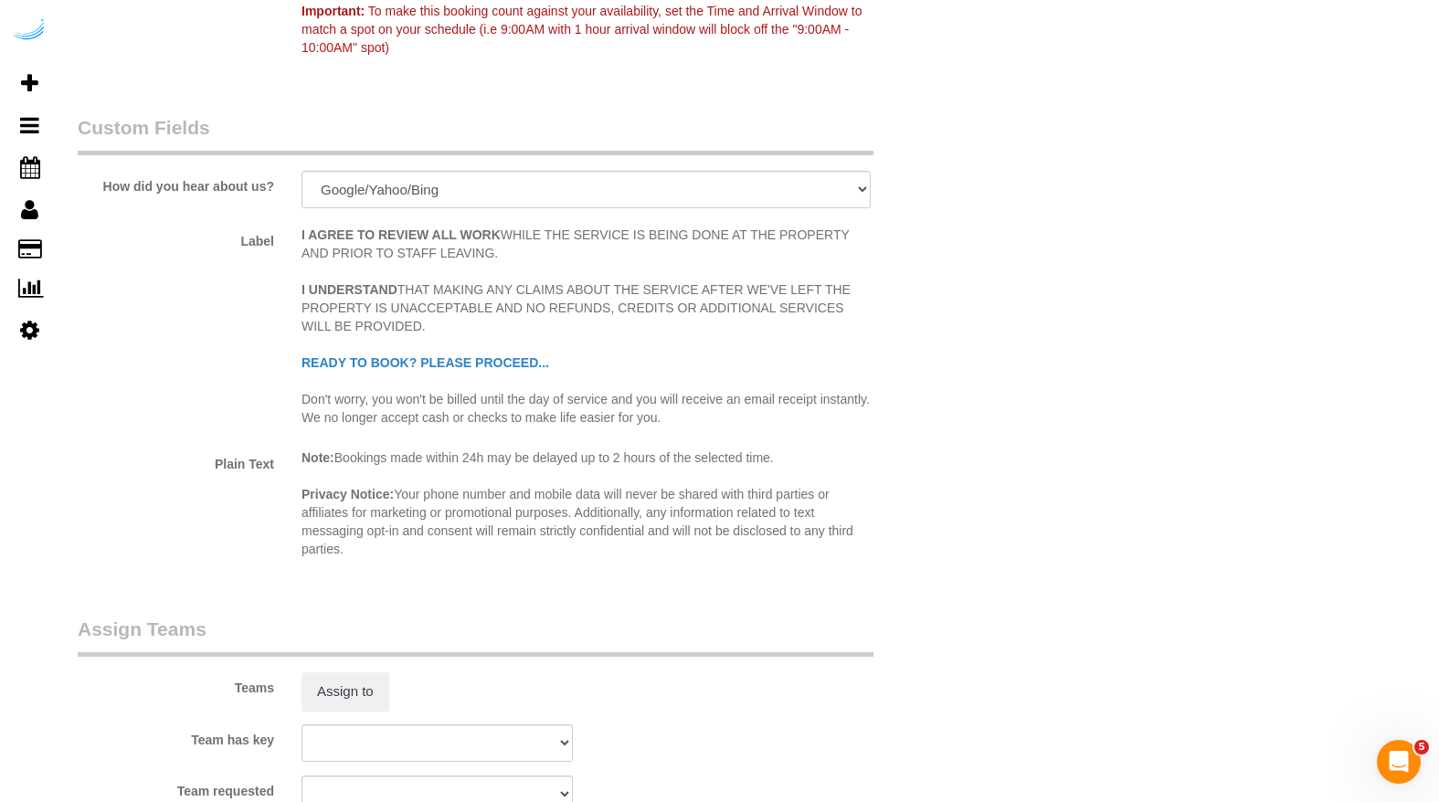
scroll to position [3080, 0]
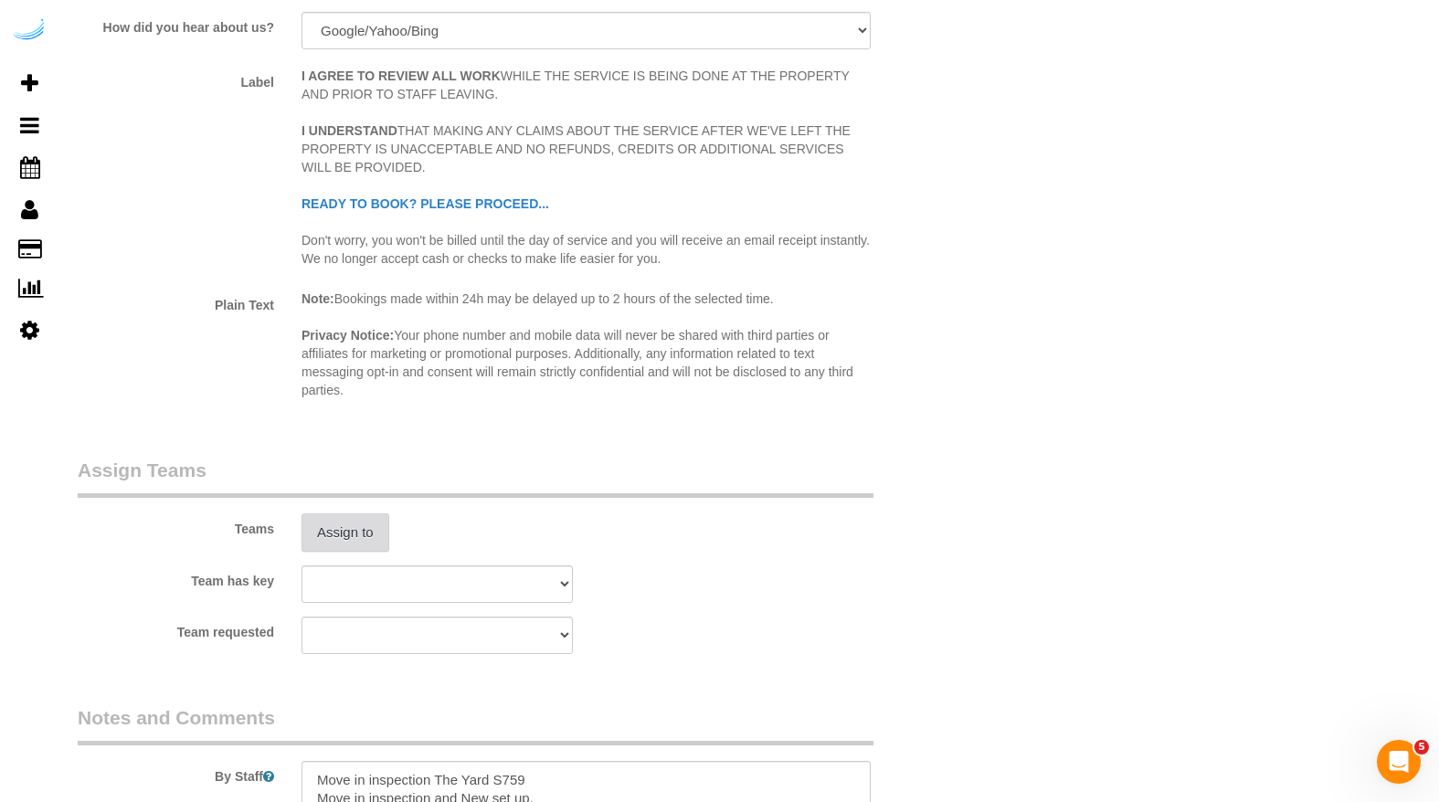
click at [358, 534] on button "Assign to" at bounding box center [346, 532] width 88 height 38
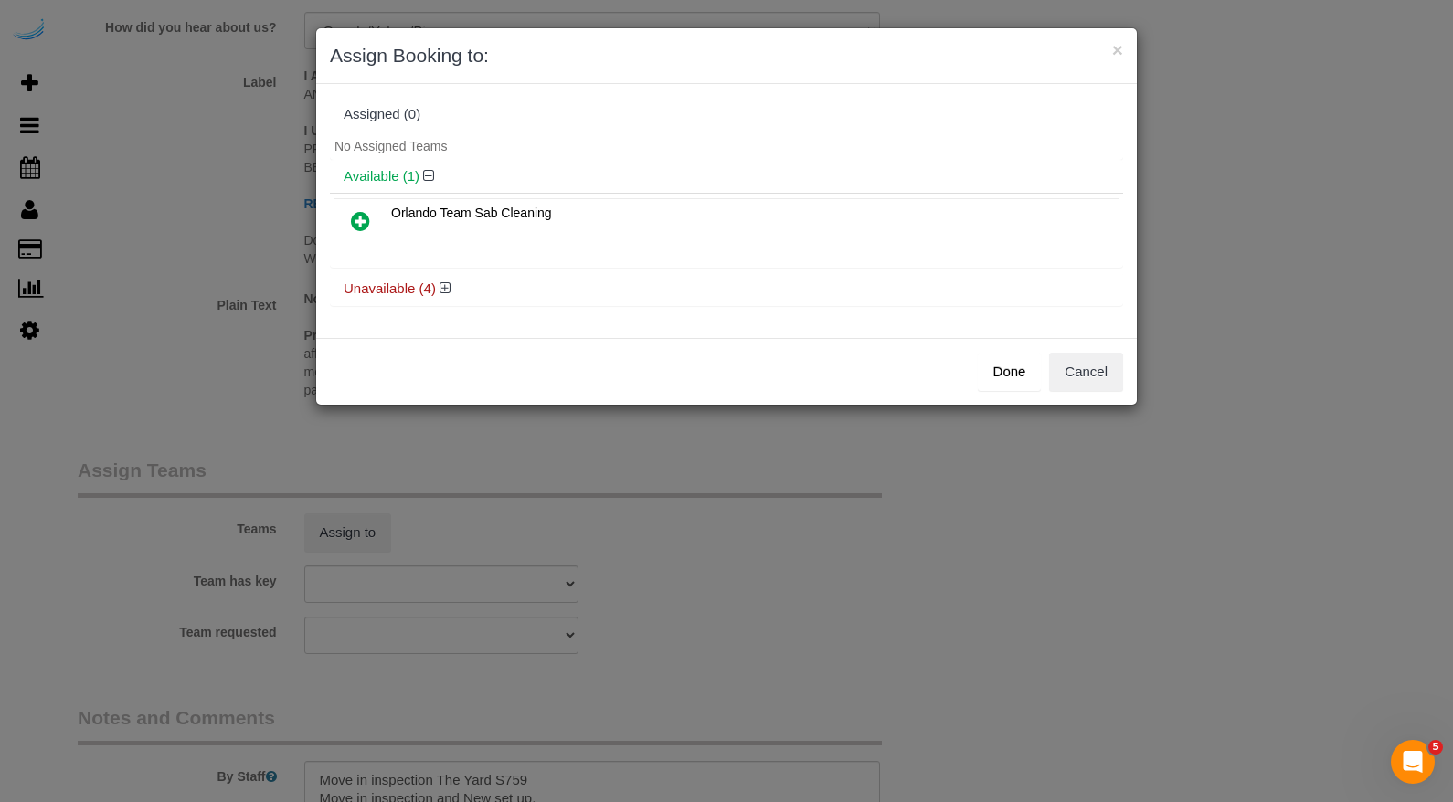
click at [361, 223] on icon at bounding box center [360, 221] width 19 height 22
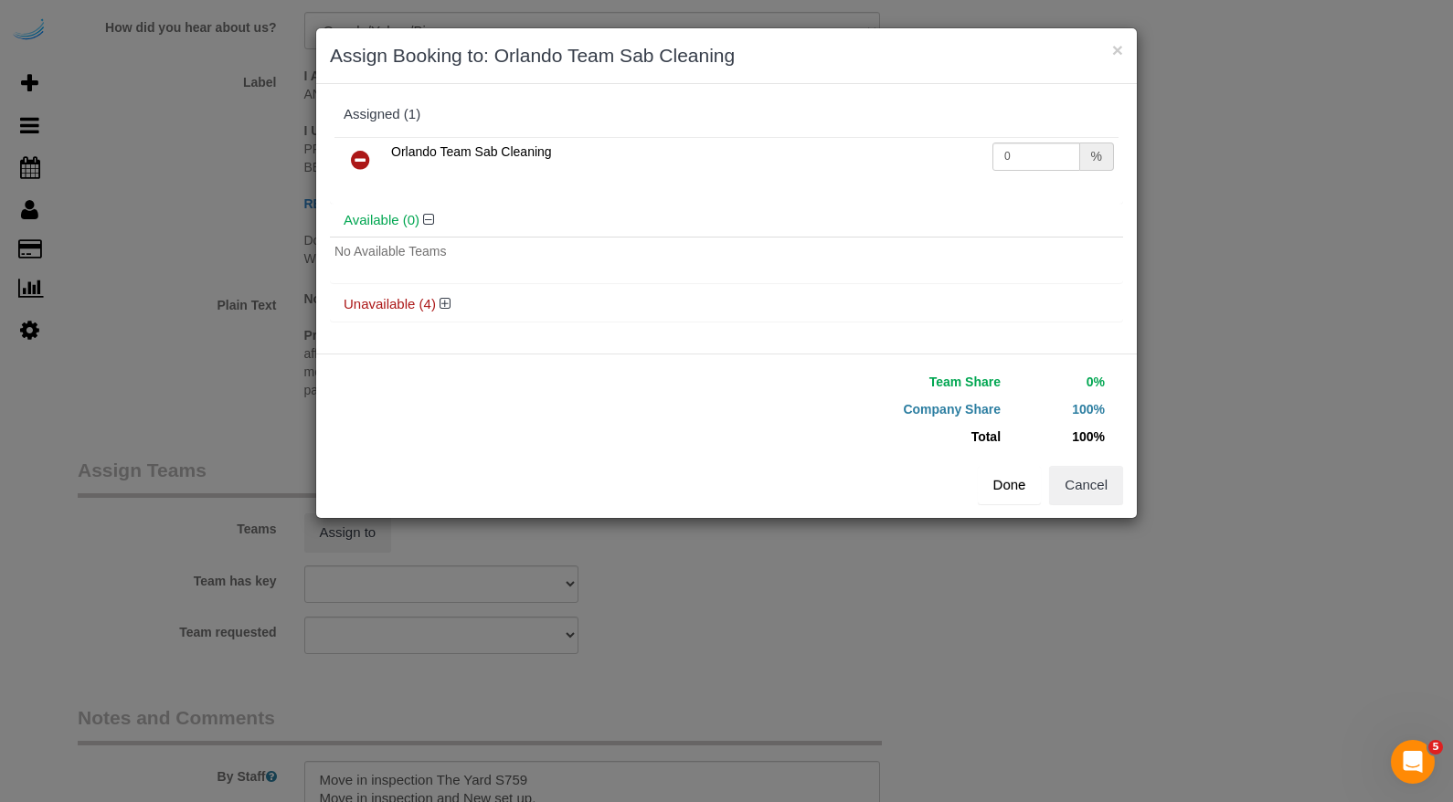
click at [1022, 489] on button "Done" at bounding box center [1010, 485] width 64 height 38
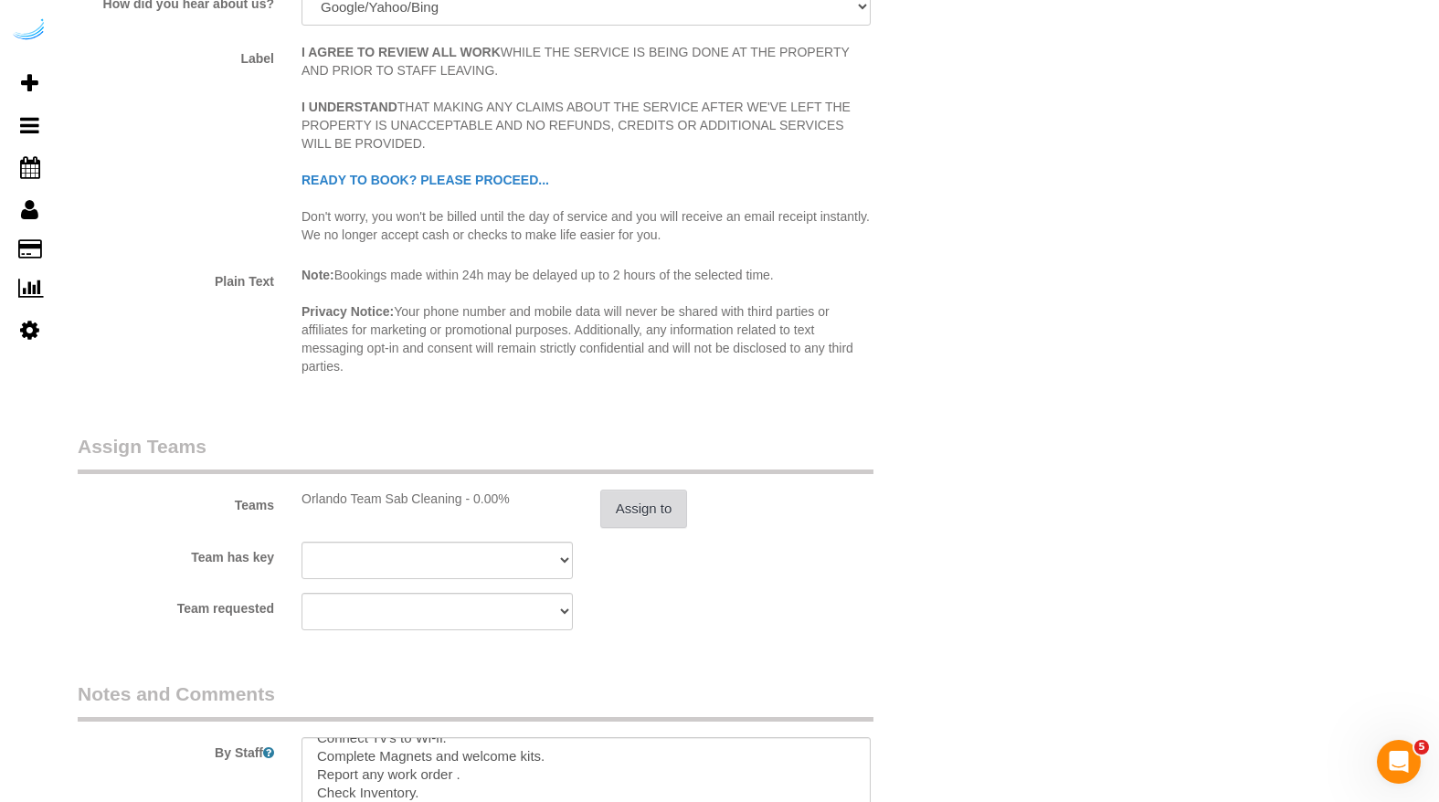
scroll to position [3356, 0]
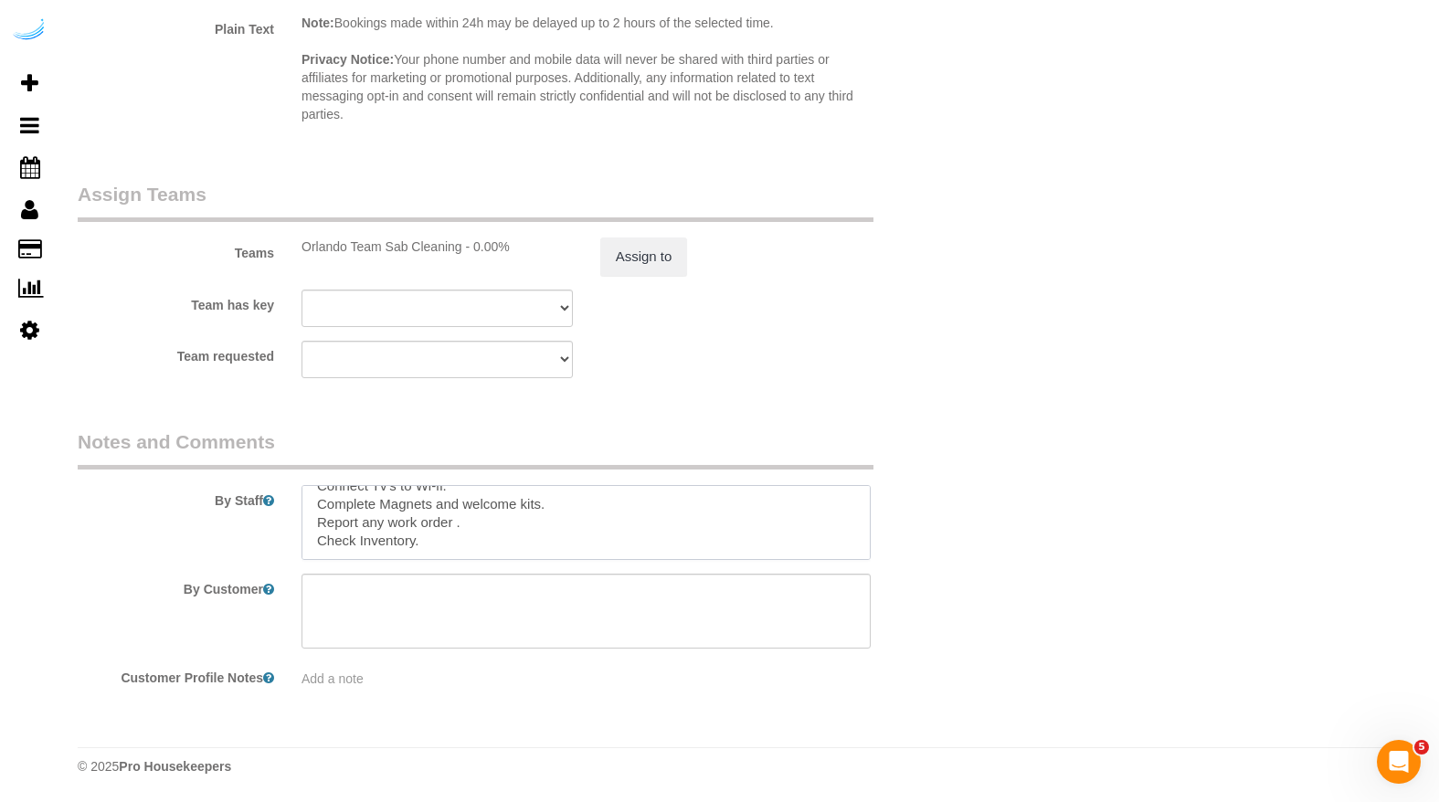
click at [450, 543] on textarea at bounding box center [586, 522] width 569 height 75
click at [430, 505] on textarea at bounding box center [586, 522] width 569 height 75
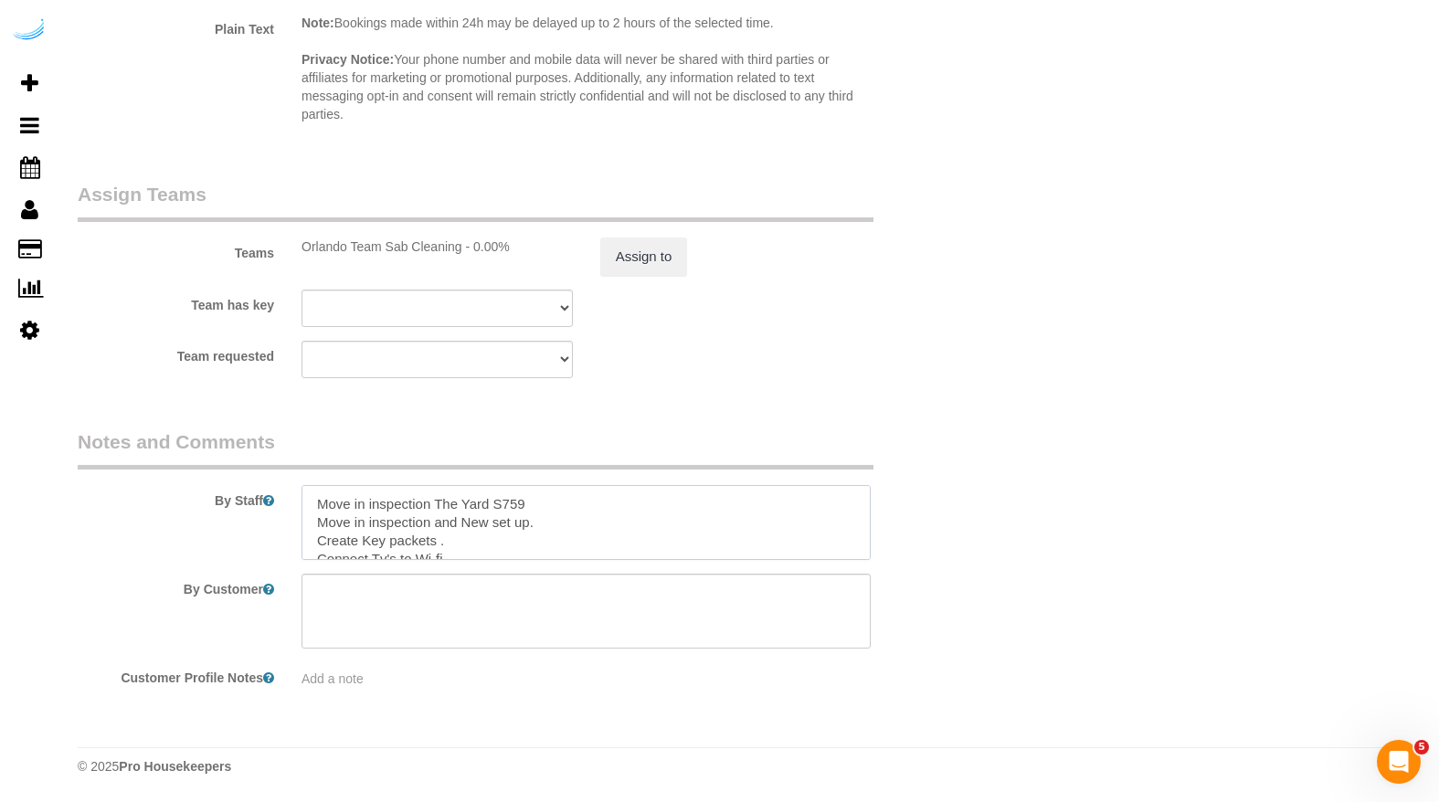
click at [559, 512] on textarea at bounding box center [586, 522] width 569 height 75
click at [480, 515] on textarea at bounding box center [586, 522] width 569 height 75
click at [322, 610] on textarea at bounding box center [586, 611] width 569 height 75
paste textarea "Move in inspection The Yard S759 Move in inspection and New set up. Create Key …"
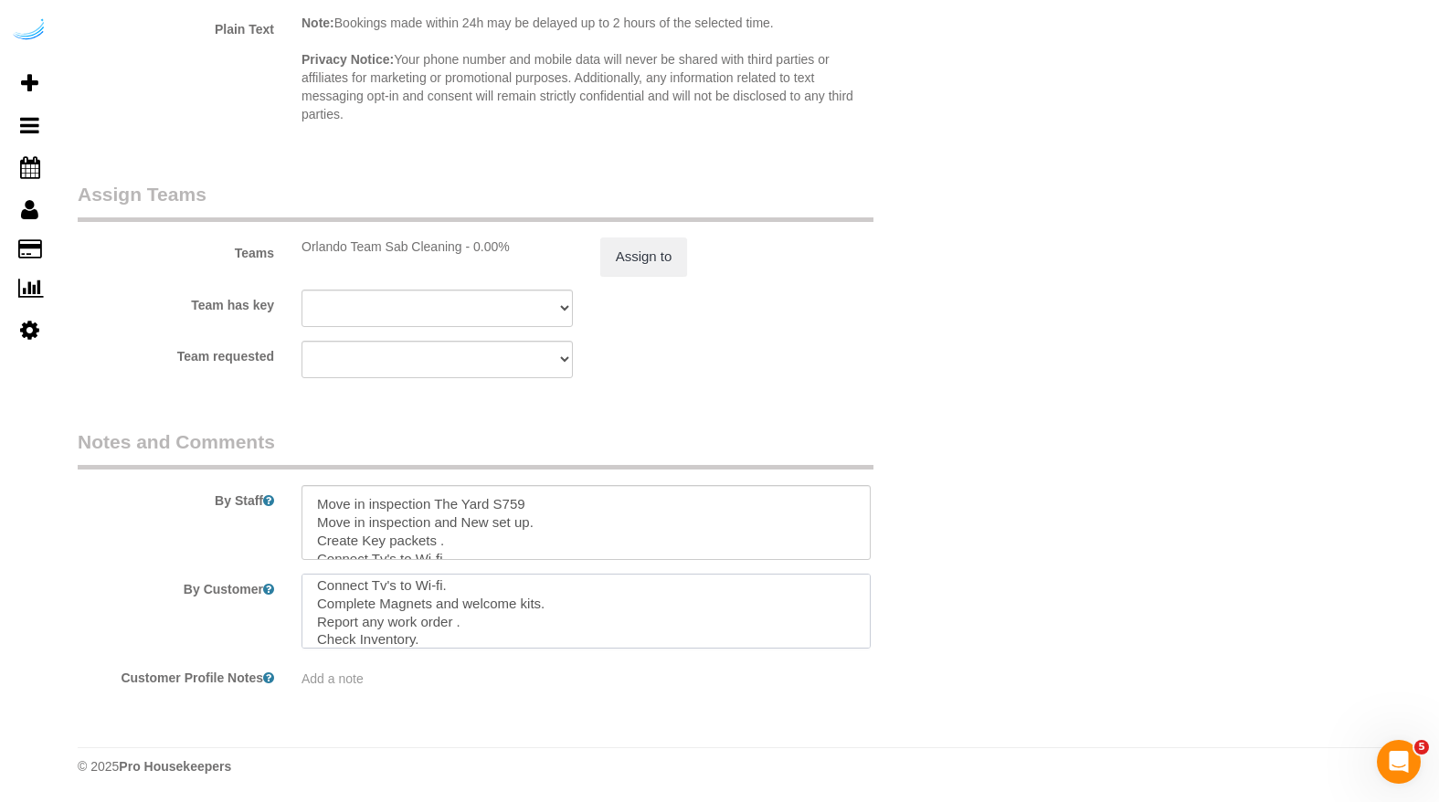
type textarea "Move in inspection The Yard S759 Move in inspection and New set up. Create Key …"
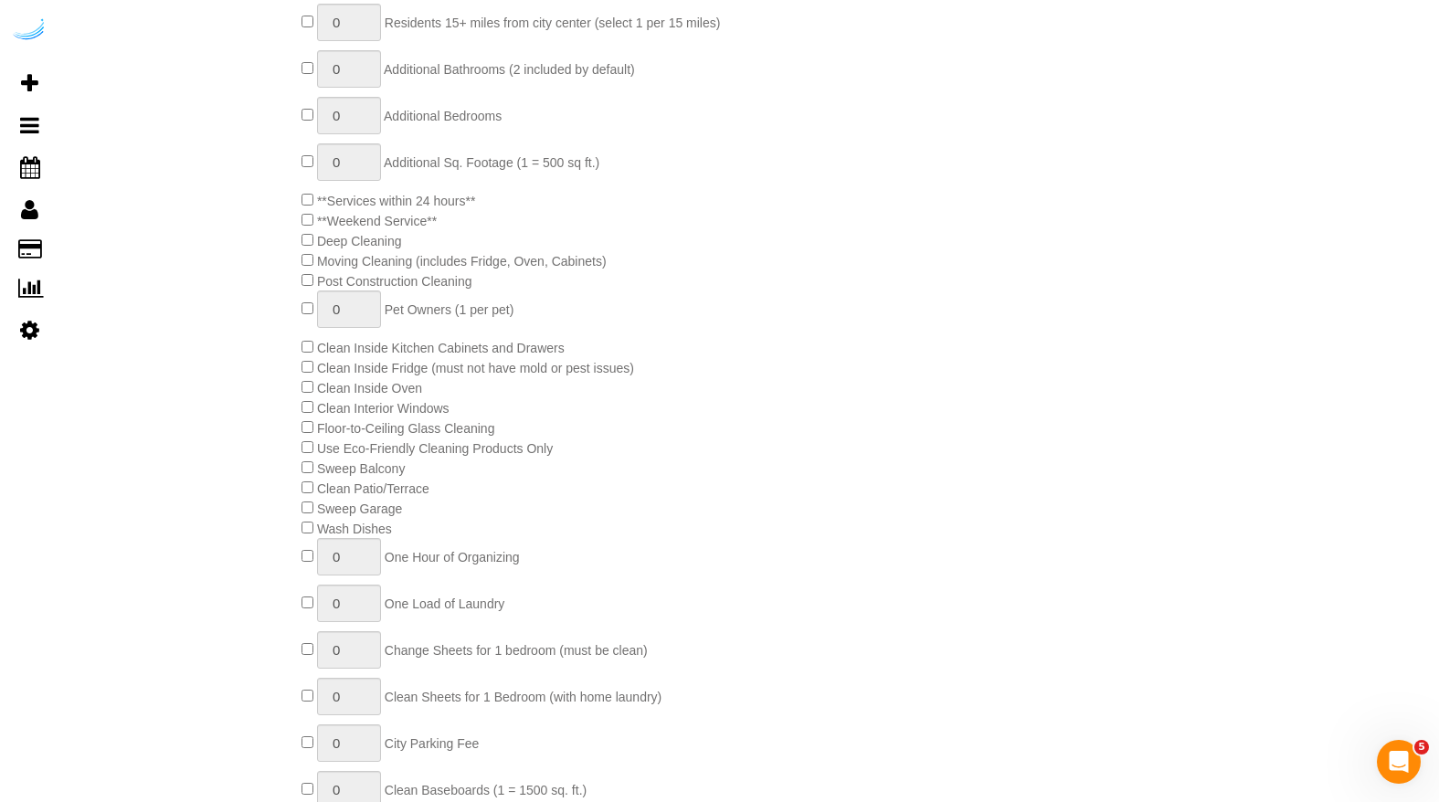
scroll to position [0, 0]
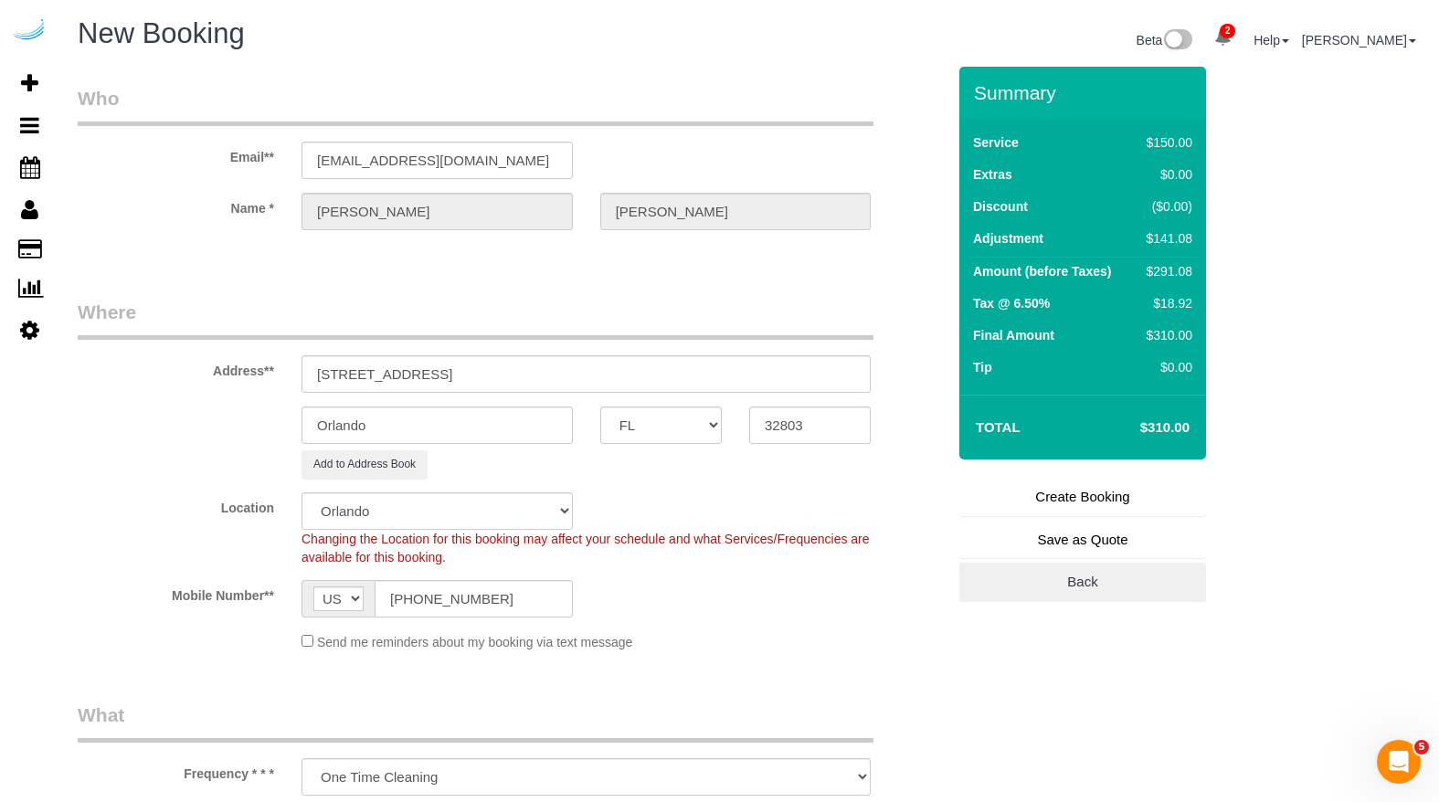
click at [1124, 500] on link "Create Booking" at bounding box center [1082, 497] width 247 height 38
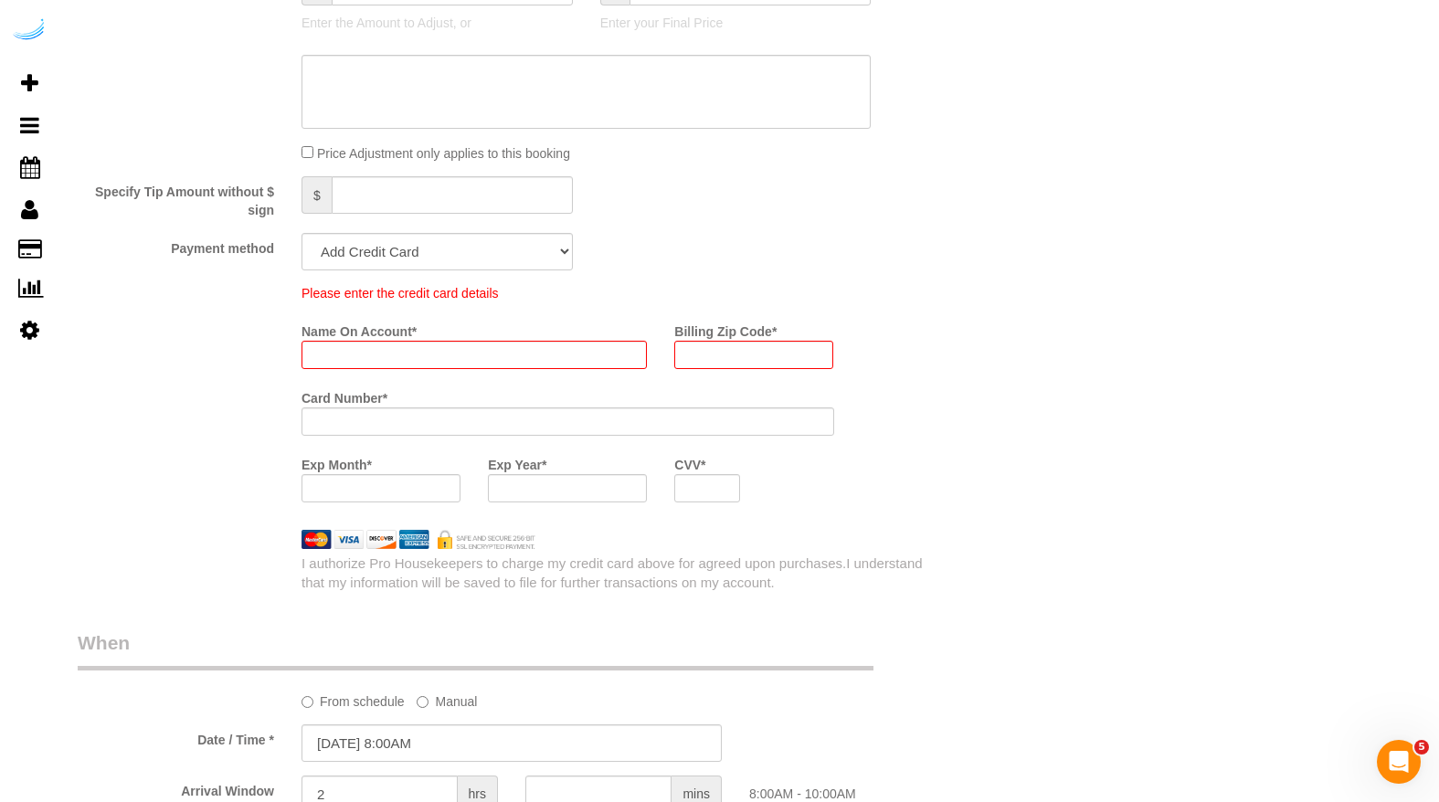
scroll to position [2127, 0]
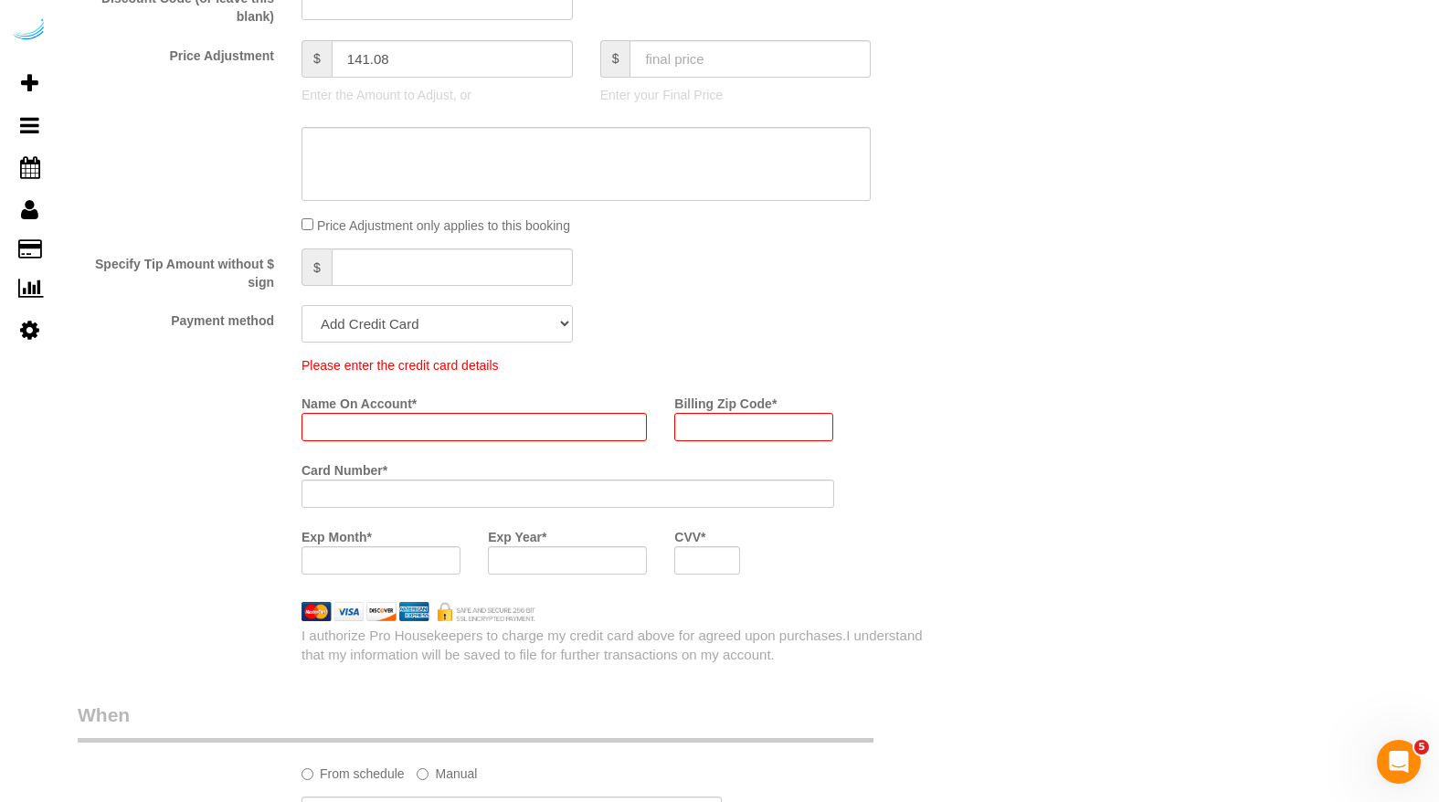
click at [544, 319] on select "Add Credit Card Cash Check Paypal" at bounding box center [437, 323] width 271 height 37
select select "string:check"
click at [302, 305] on select "Add Credit Card Cash Check Paypal" at bounding box center [437, 323] width 271 height 37
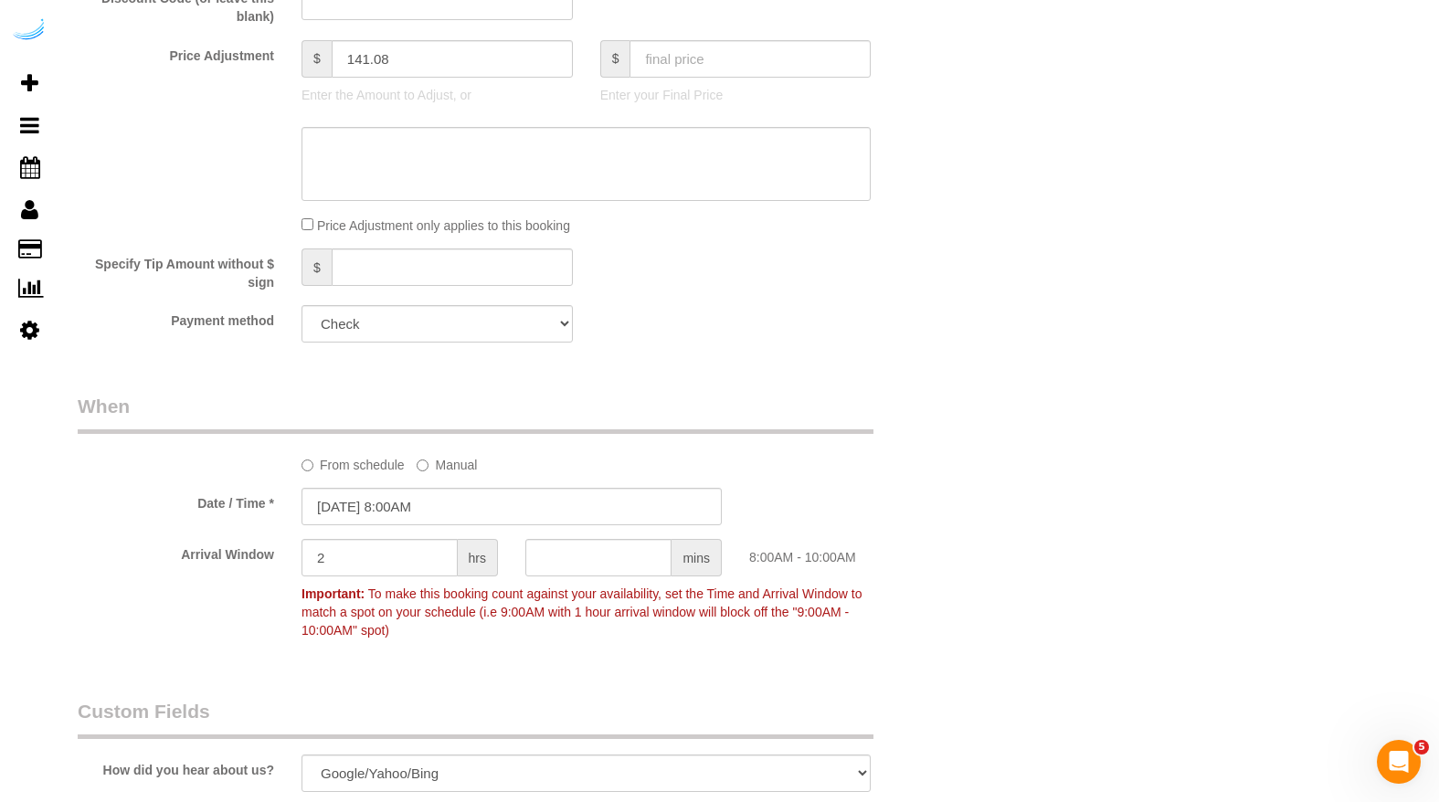
click at [707, 326] on div "Payment method Add Credit Card Cash Check Paypal" at bounding box center [511, 323] width 895 height 37
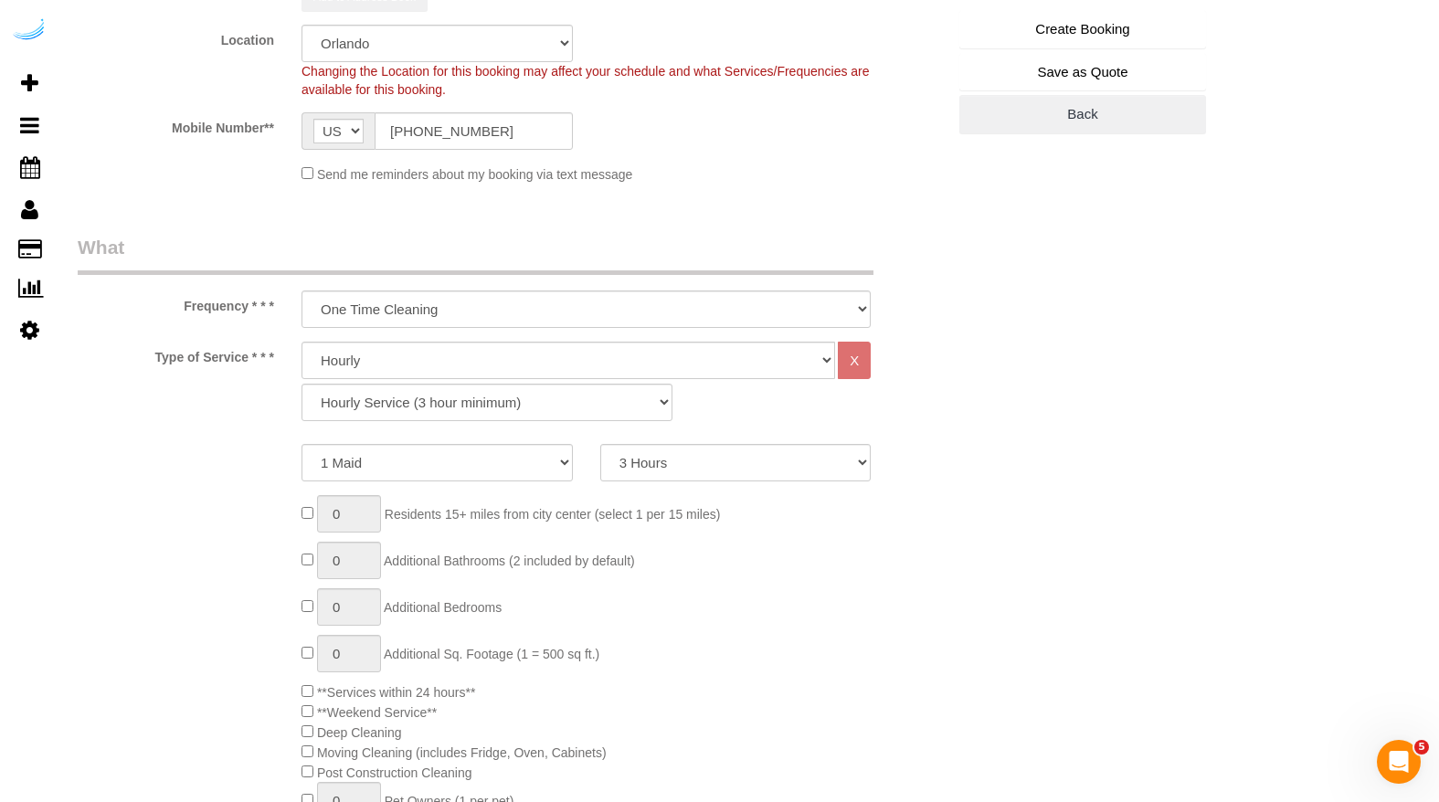
scroll to position [259, 0]
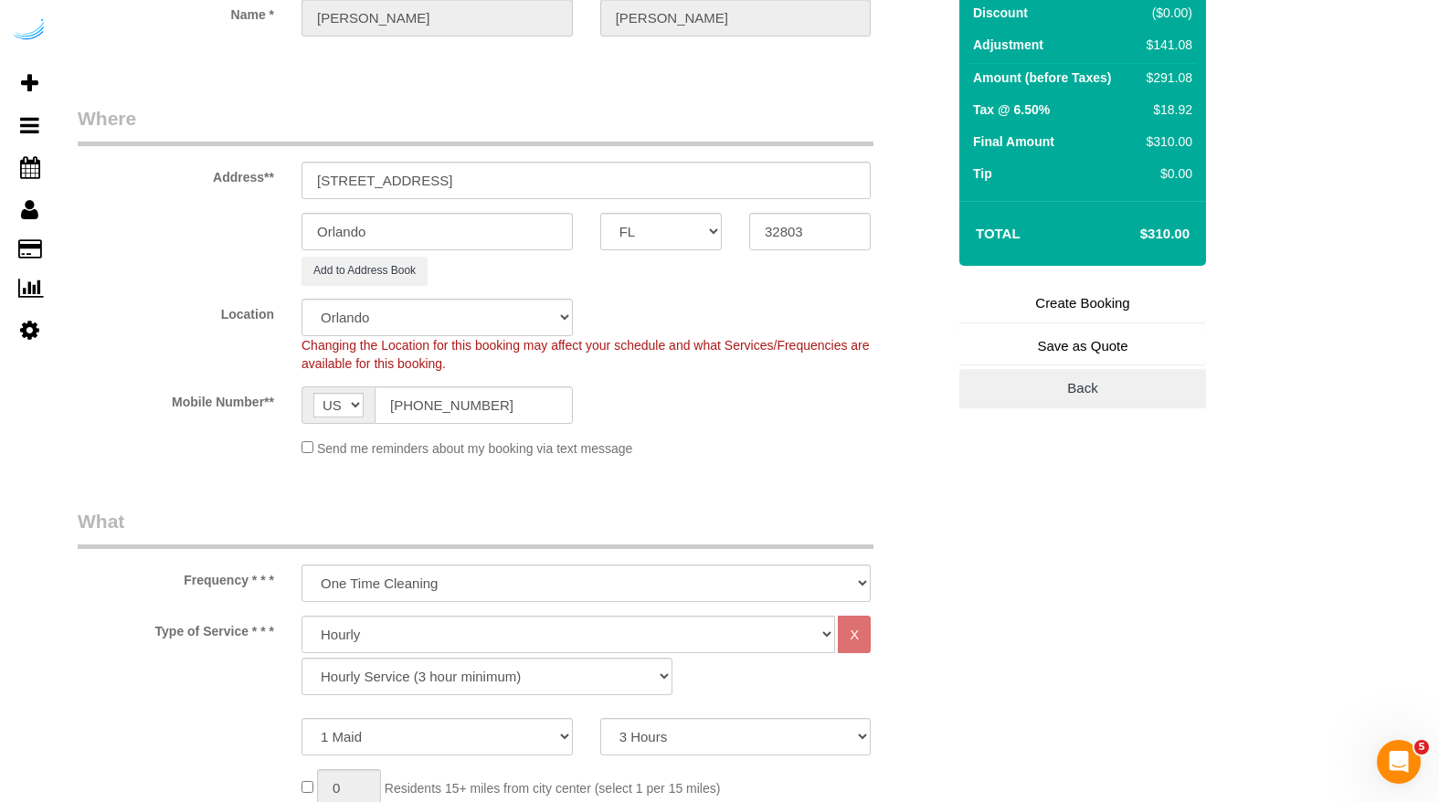
click at [1068, 308] on link "Create Booking" at bounding box center [1082, 303] width 247 height 38
